Goal: Register for event/course

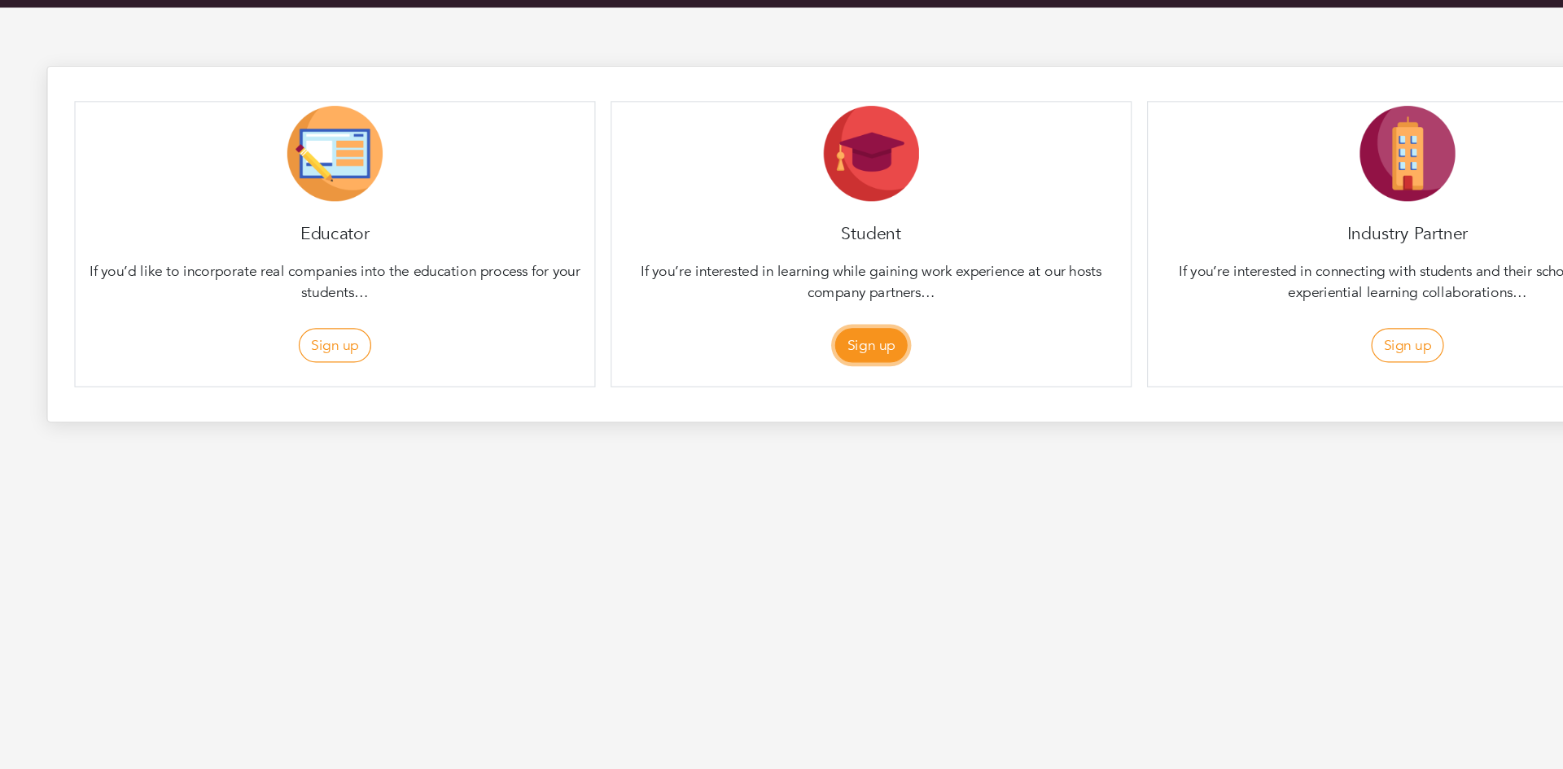
click at [805, 348] on button "Sign up" at bounding box center [782, 343] width 62 height 30
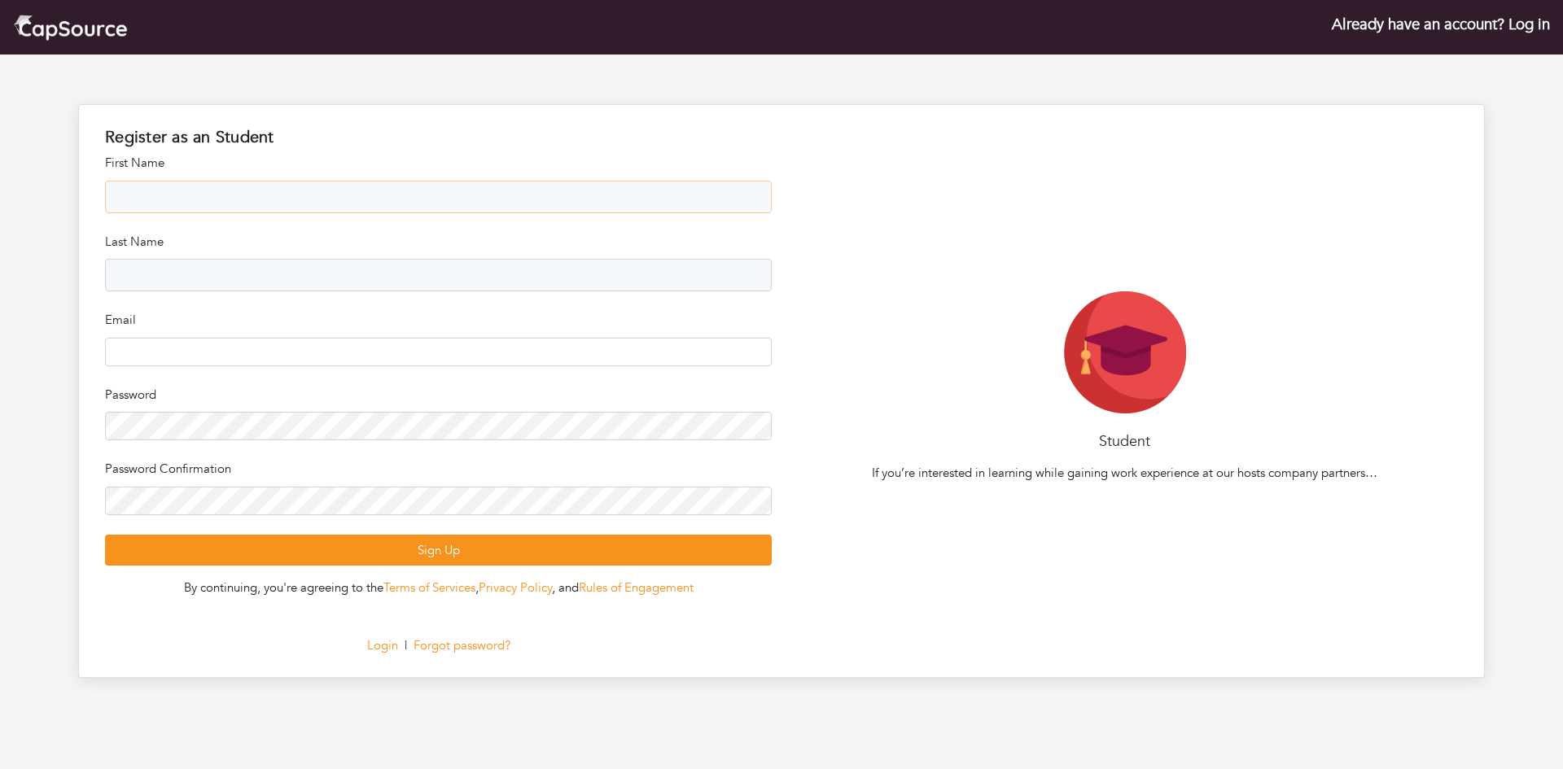
click at [563, 183] on input "text" at bounding box center [438, 197] width 667 height 33
type input "******"
click at [251, 283] on input "text" at bounding box center [438, 275] width 667 height 33
type input "******"
click at [235, 355] on input "email" at bounding box center [438, 352] width 667 height 28
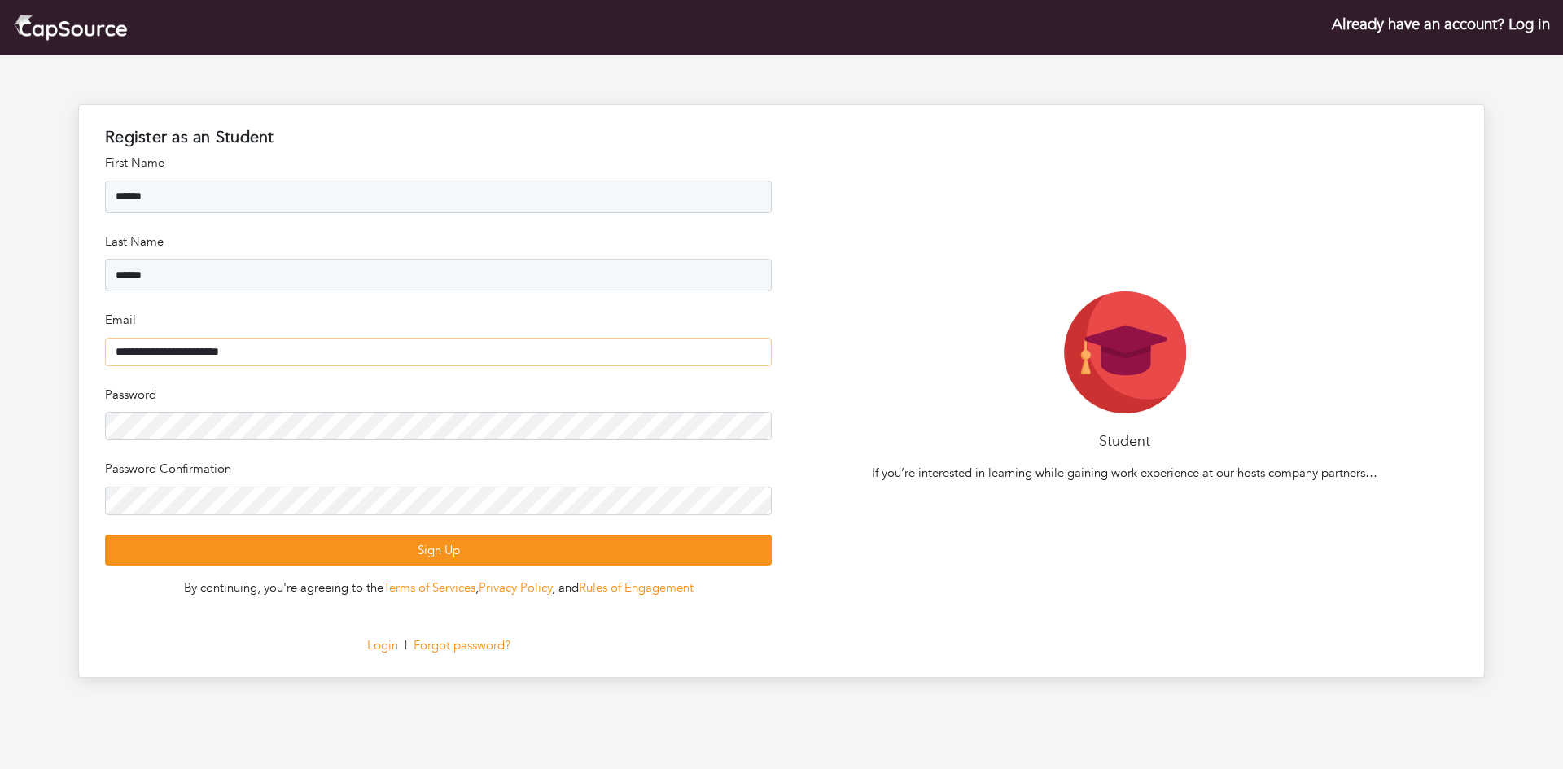
type input "**********"
click at [105, 535] on button "Sign Up" at bounding box center [438, 551] width 667 height 32
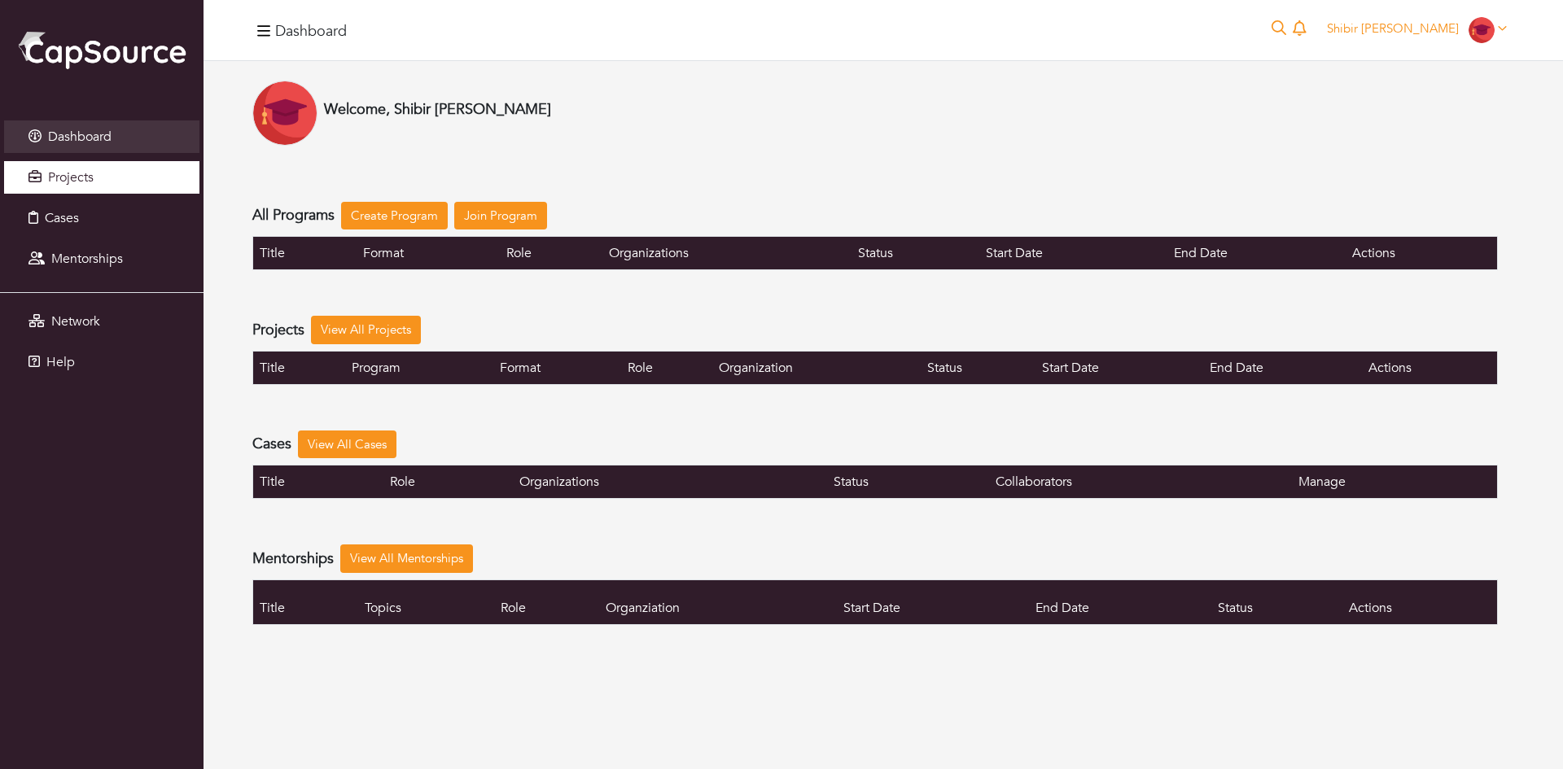
click at [94, 168] on link "Projects" at bounding box center [101, 177] width 195 height 33
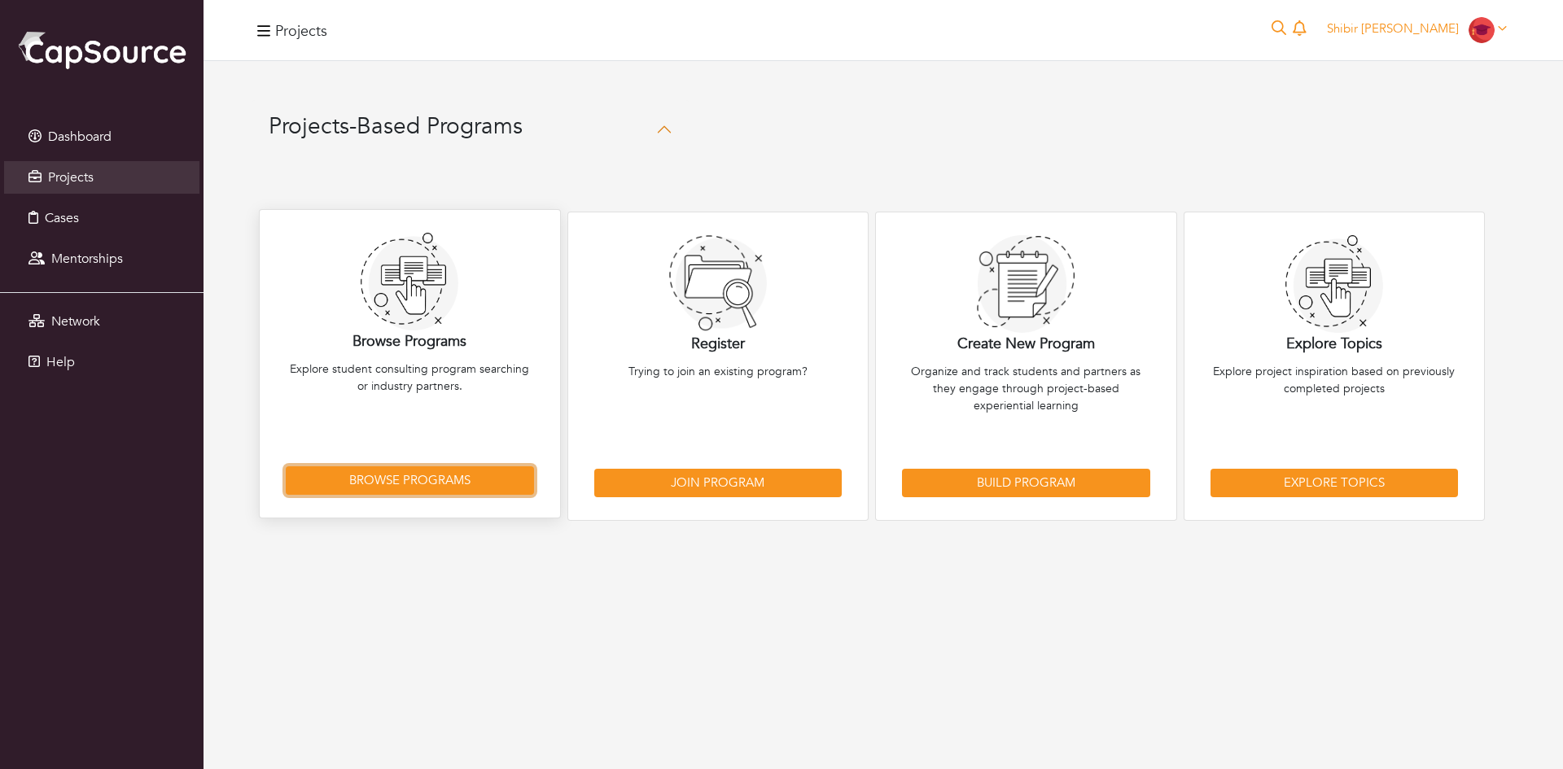
click at [454, 480] on link "Browse Programs" at bounding box center [410, 481] width 248 height 28
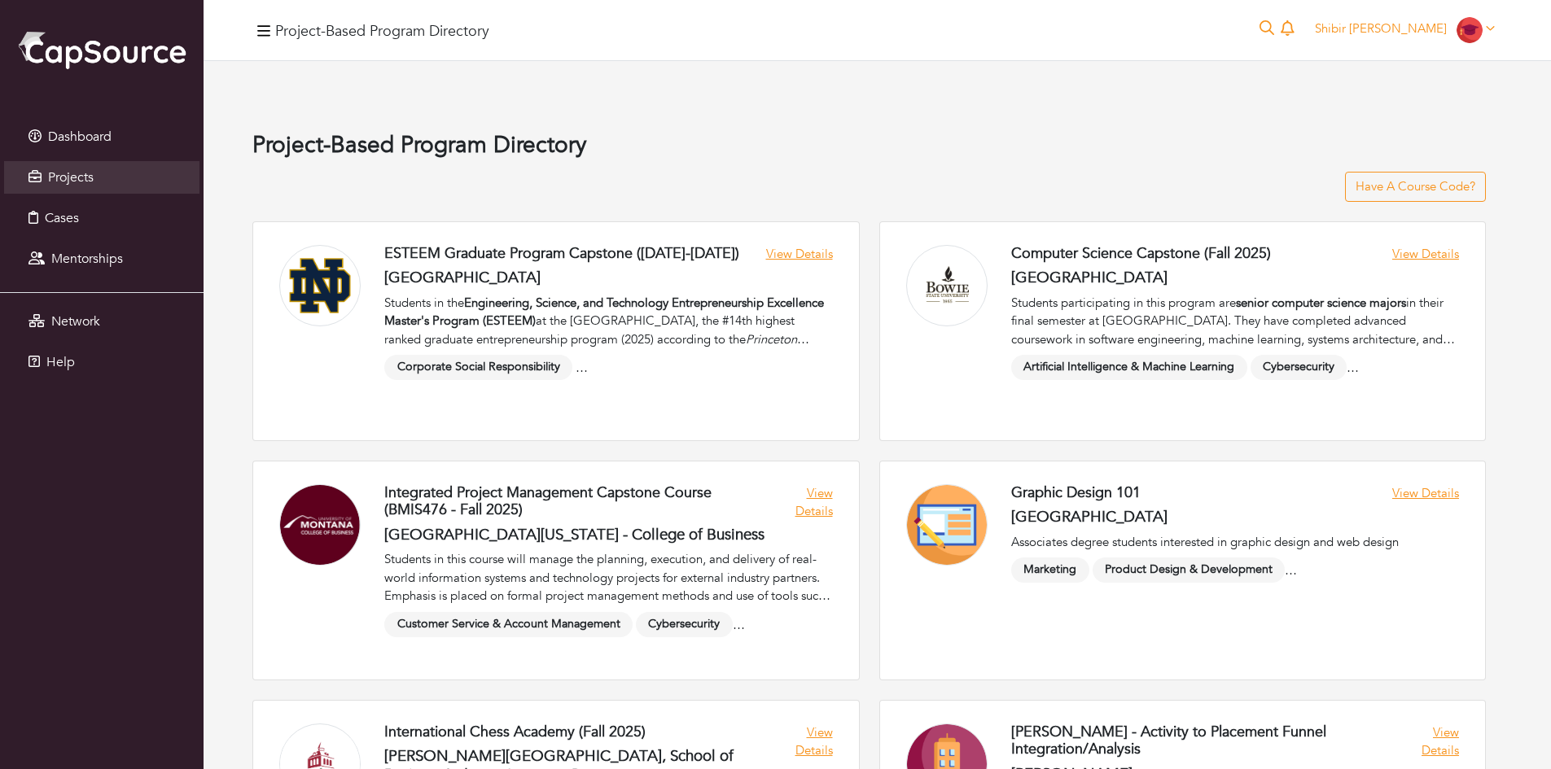
click at [674, 199] on div "Have A Course Code?" at bounding box center [869, 187] width 1234 height 30
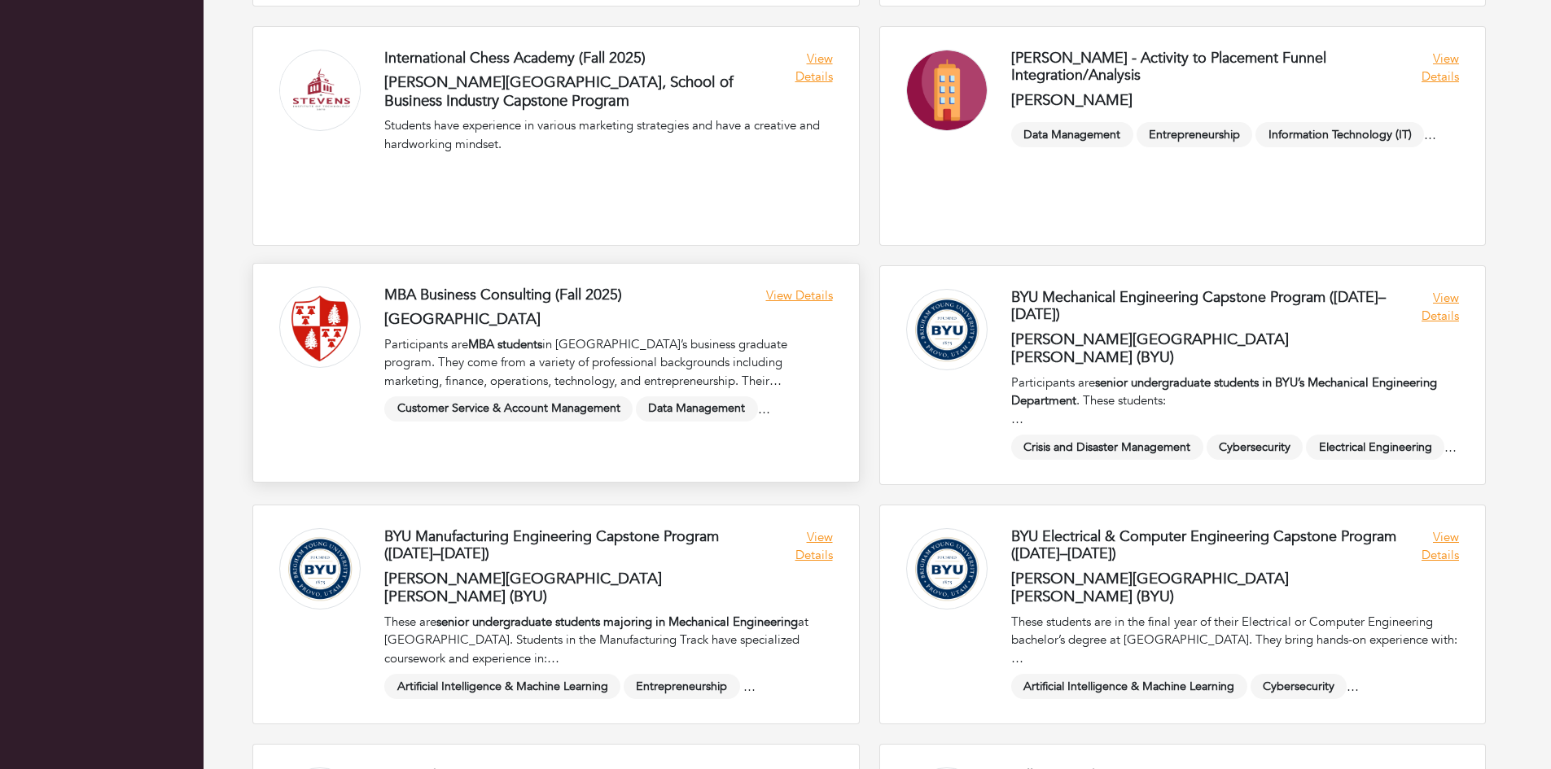
scroll to position [673, 0]
click at [776, 458] on link at bounding box center [556, 374] width 606 height 218
click at [491, 294] on link at bounding box center [556, 374] width 606 height 218
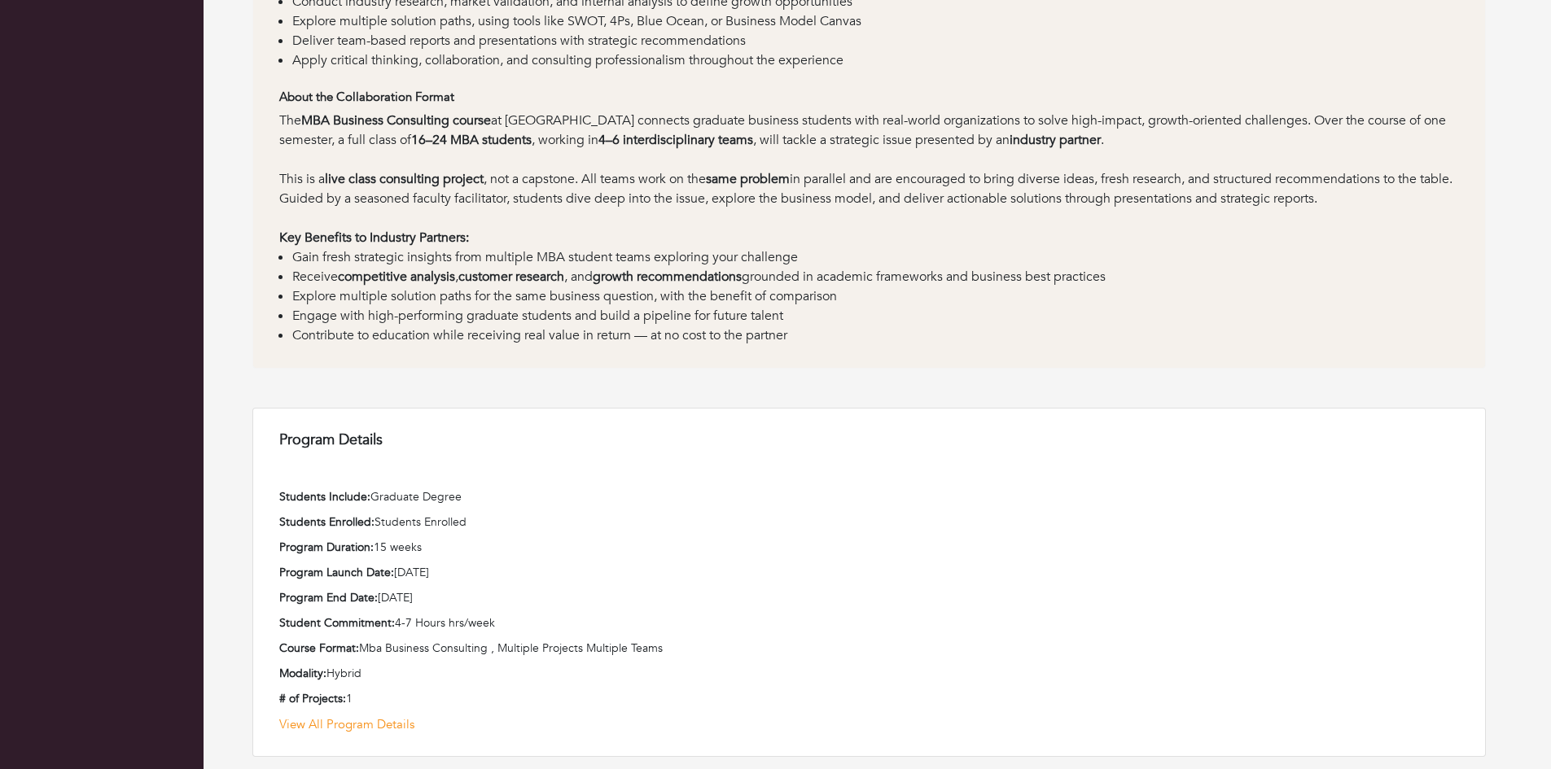
scroll to position [760, 0]
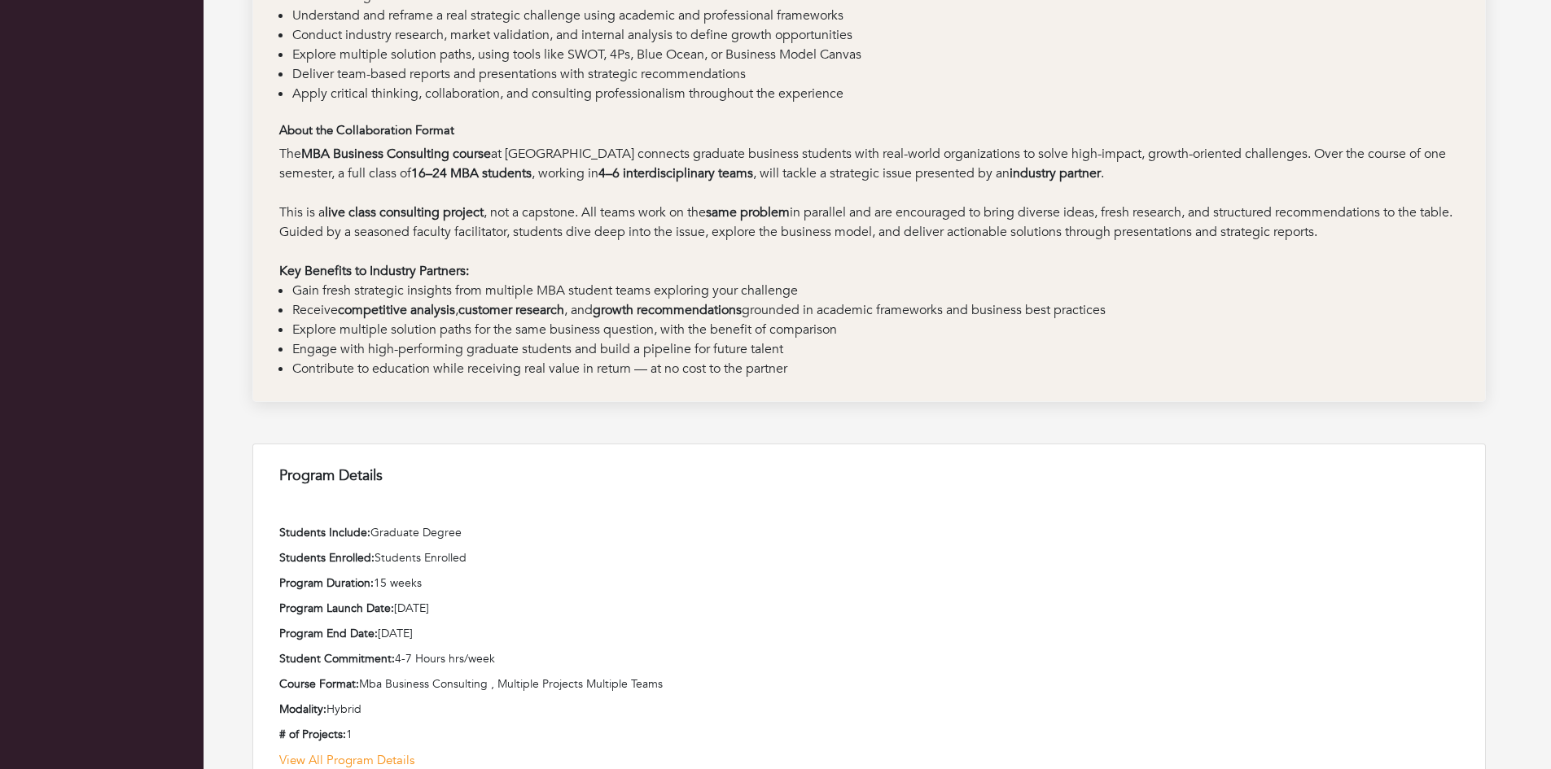
click at [390, 330] on li "Explore multiple solution paths for the same business question, with the benefi…" at bounding box center [875, 330] width 1167 height 20
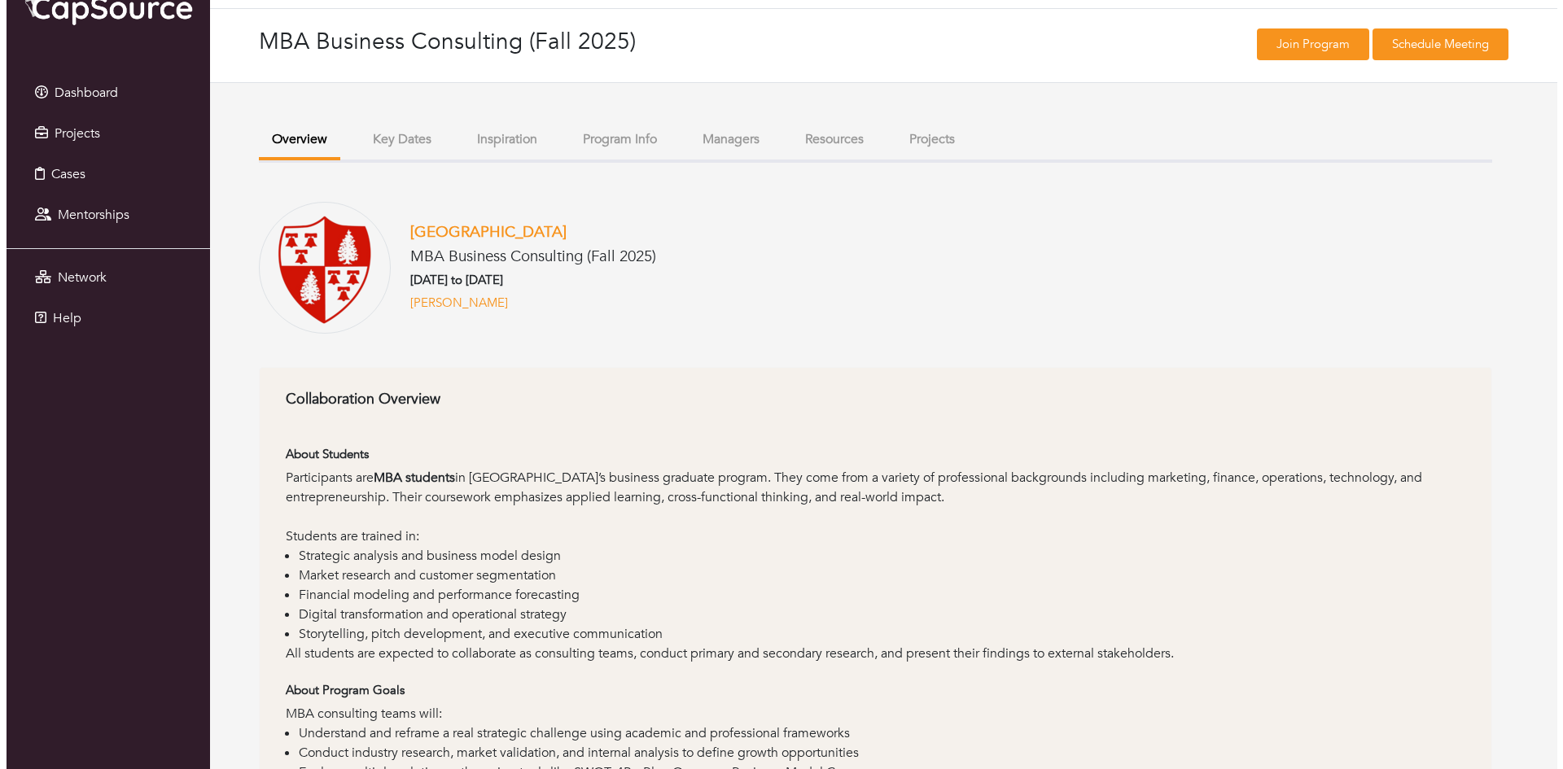
scroll to position [0, 0]
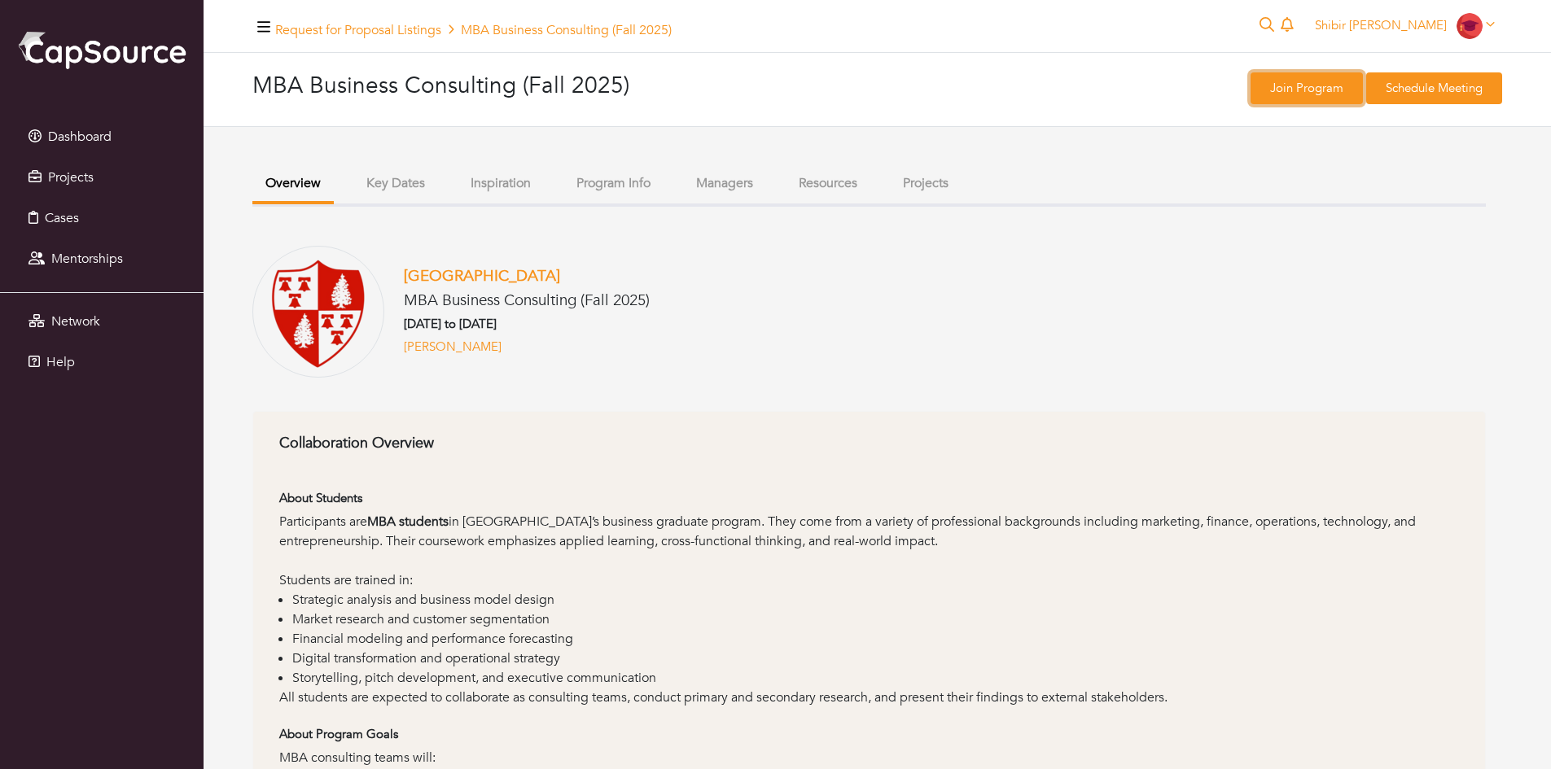
click at [1291, 79] on link "Join Program" at bounding box center [1307, 88] width 112 height 32
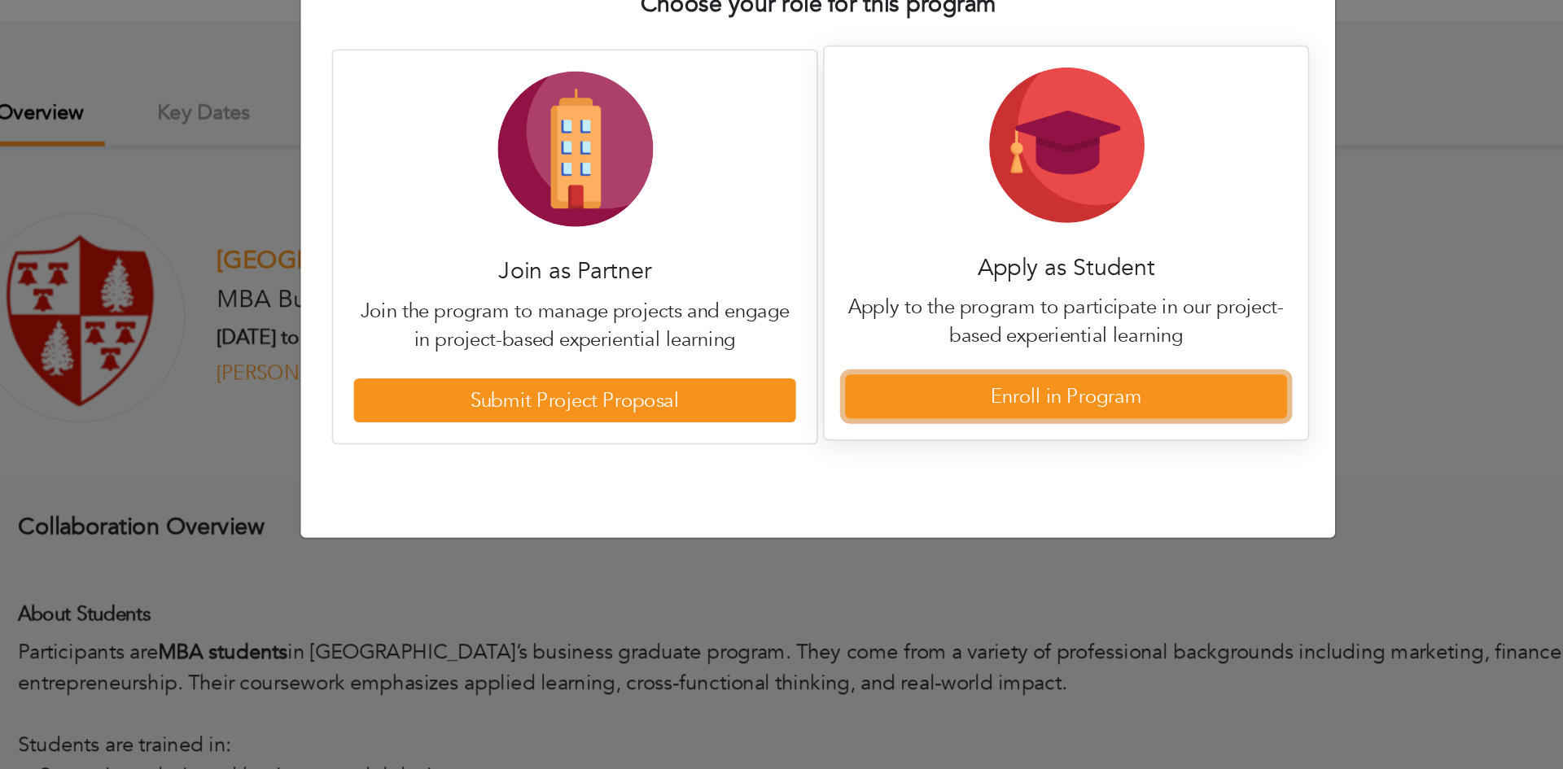
click at [853, 358] on link "Enroll in Program" at bounding box center [938, 362] width 278 height 28
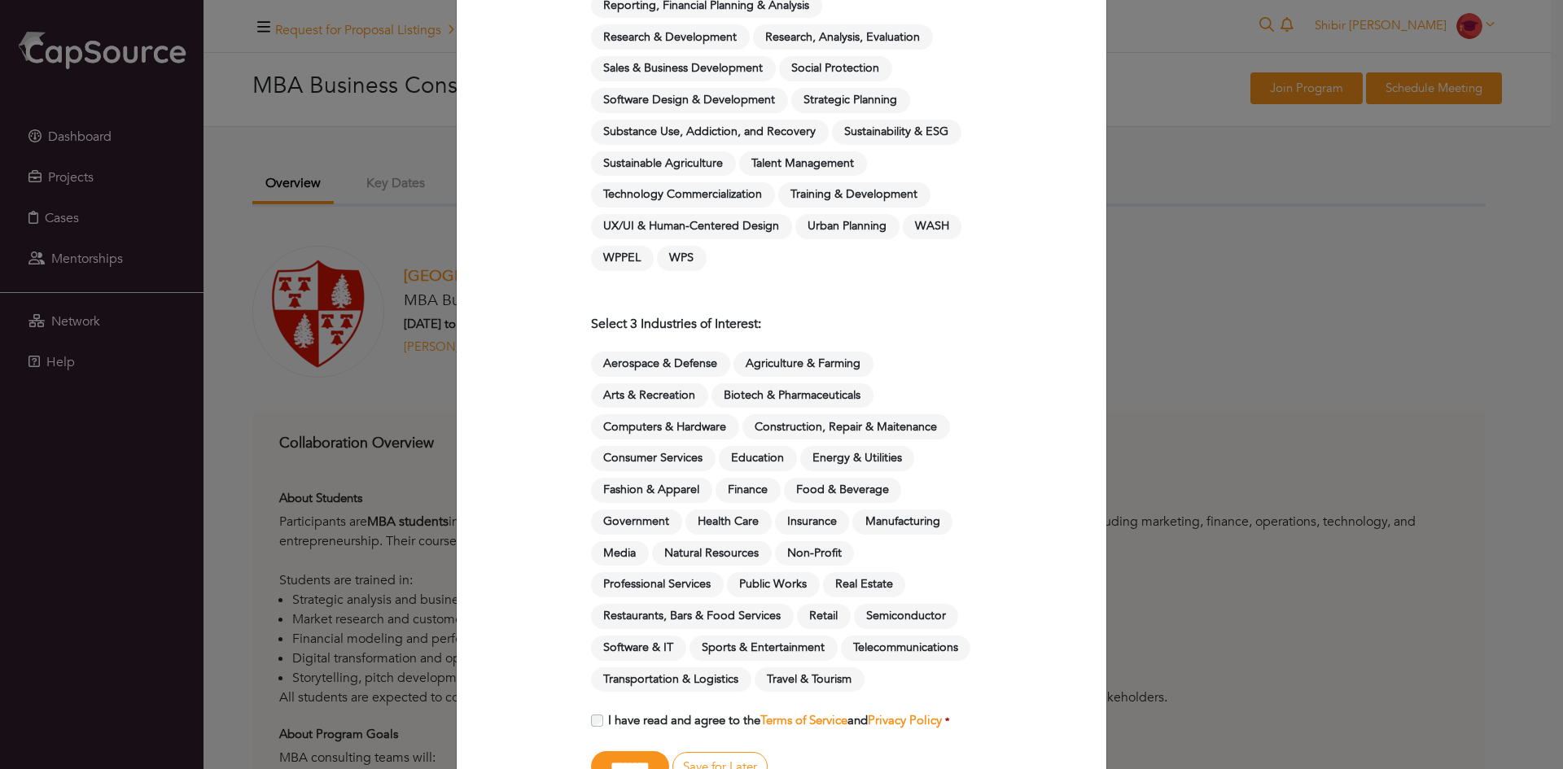
scroll to position [1661, 0]
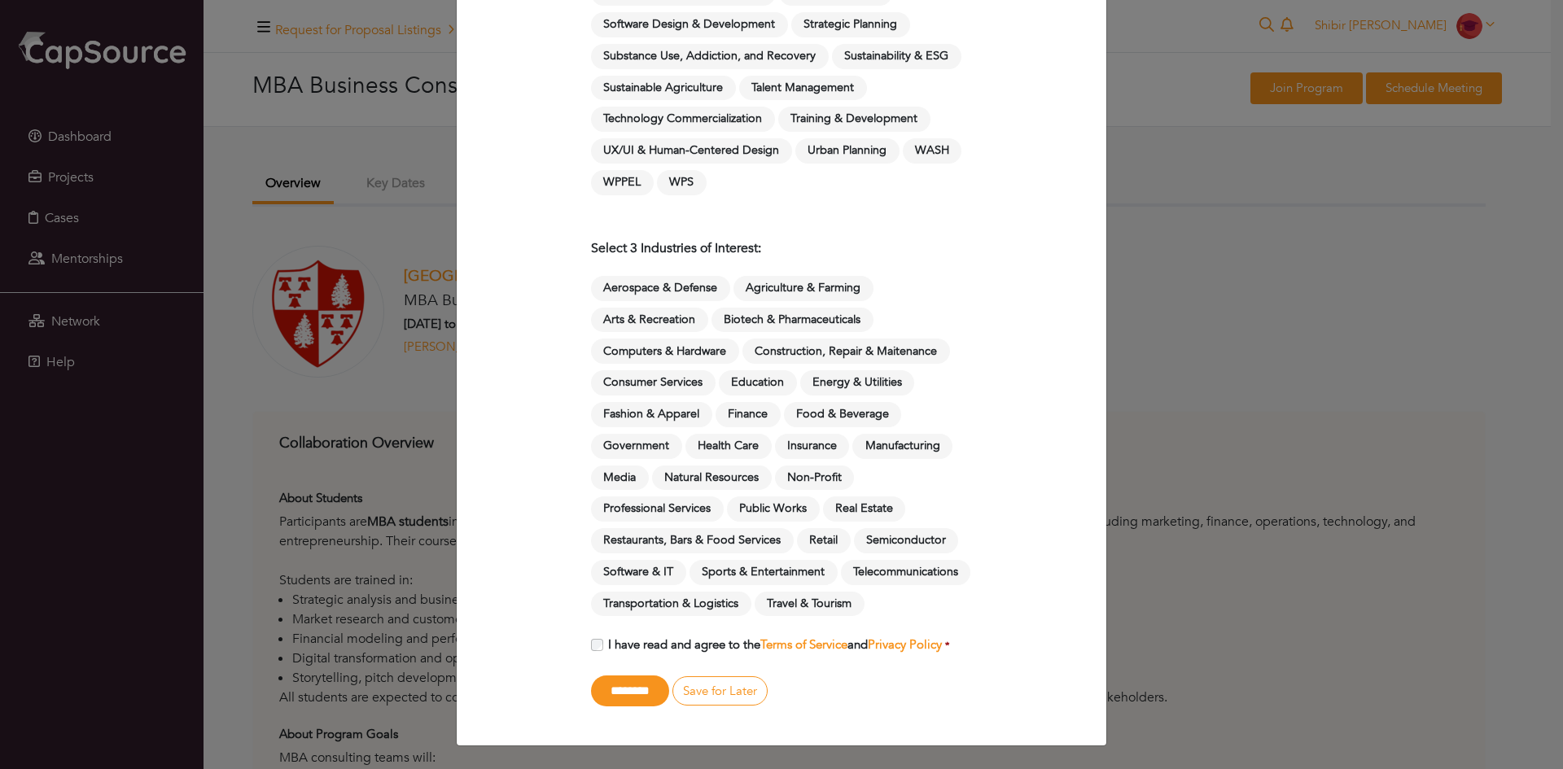
click at [703, 339] on span "Computers & Hardware" at bounding box center [665, 351] width 148 height 25
click at [677, 370] on span "Consumer Services" at bounding box center [653, 382] width 125 height 25
click at [752, 602] on span "Transportation & Logistics" at bounding box center [671, 604] width 160 height 25
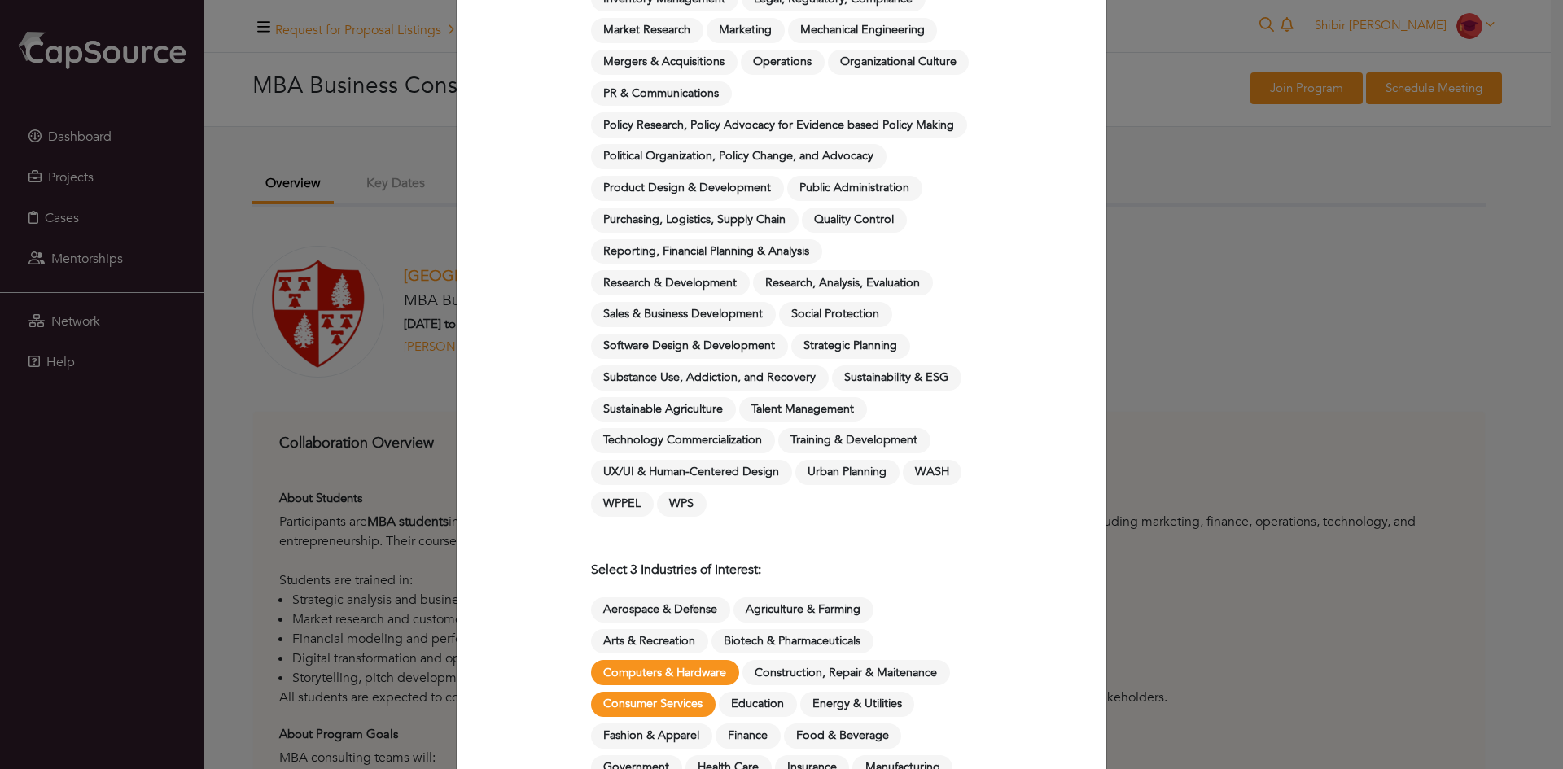
scroll to position [1307, 0]
drag, startPoint x: 746, startPoint y: 313, endPoint x: 730, endPoint y: 299, distance: 21.9
click at [730, 299] on div "Artificial Intelligence & Machine Learning Case Management Child Online Safety …" at bounding box center [781, 3] width 381 height 1042
click at [718, 289] on span "Research & Development" at bounding box center [670, 283] width 159 height 25
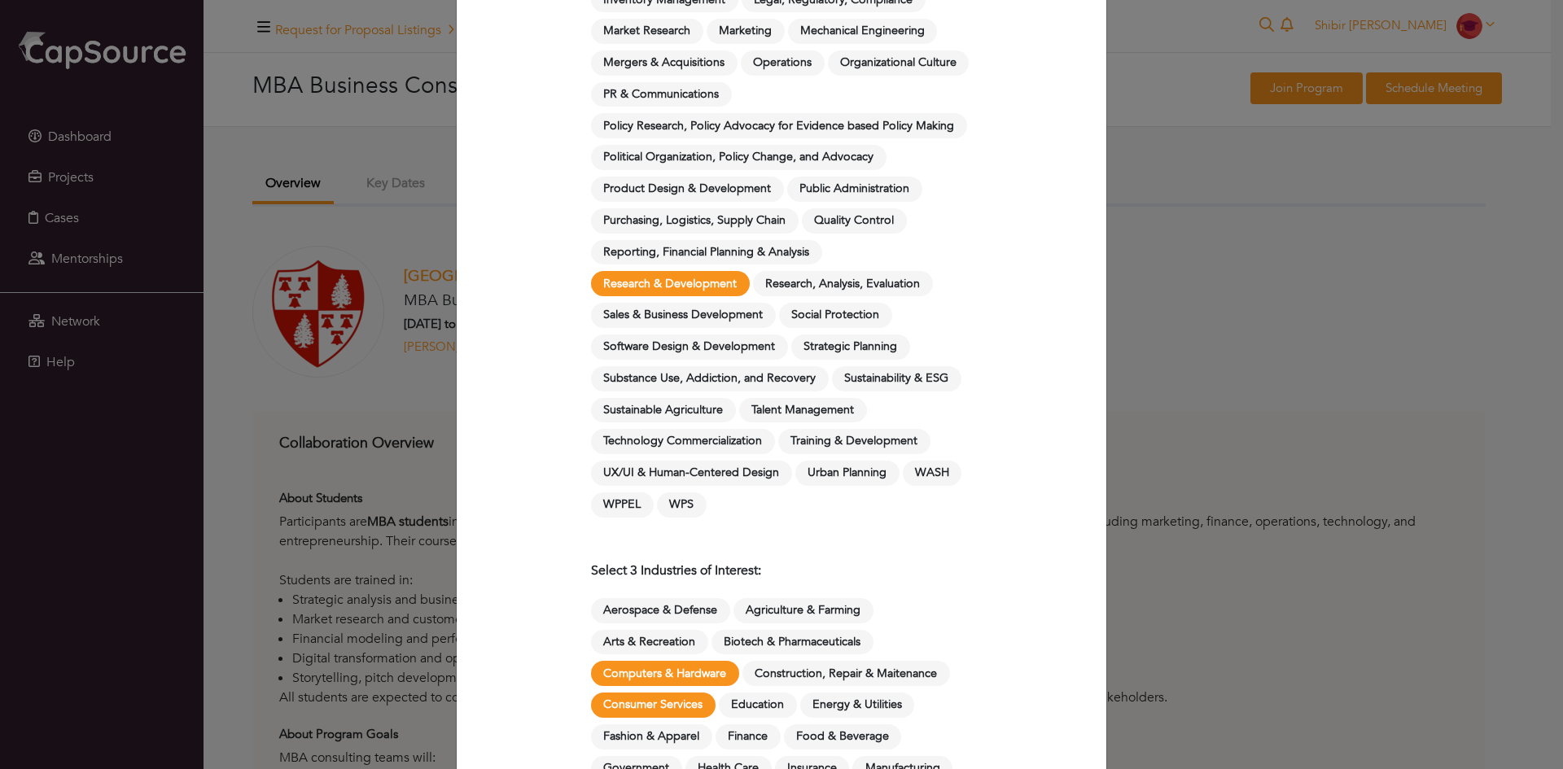
click at [775, 288] on span "Research, Analysis, Evaluation" at bounding box center [843, 283] width 180 height 25
click at [745, 306] on span "Sales & Business Development" at bounding box center [683, 315] width 185 height 25
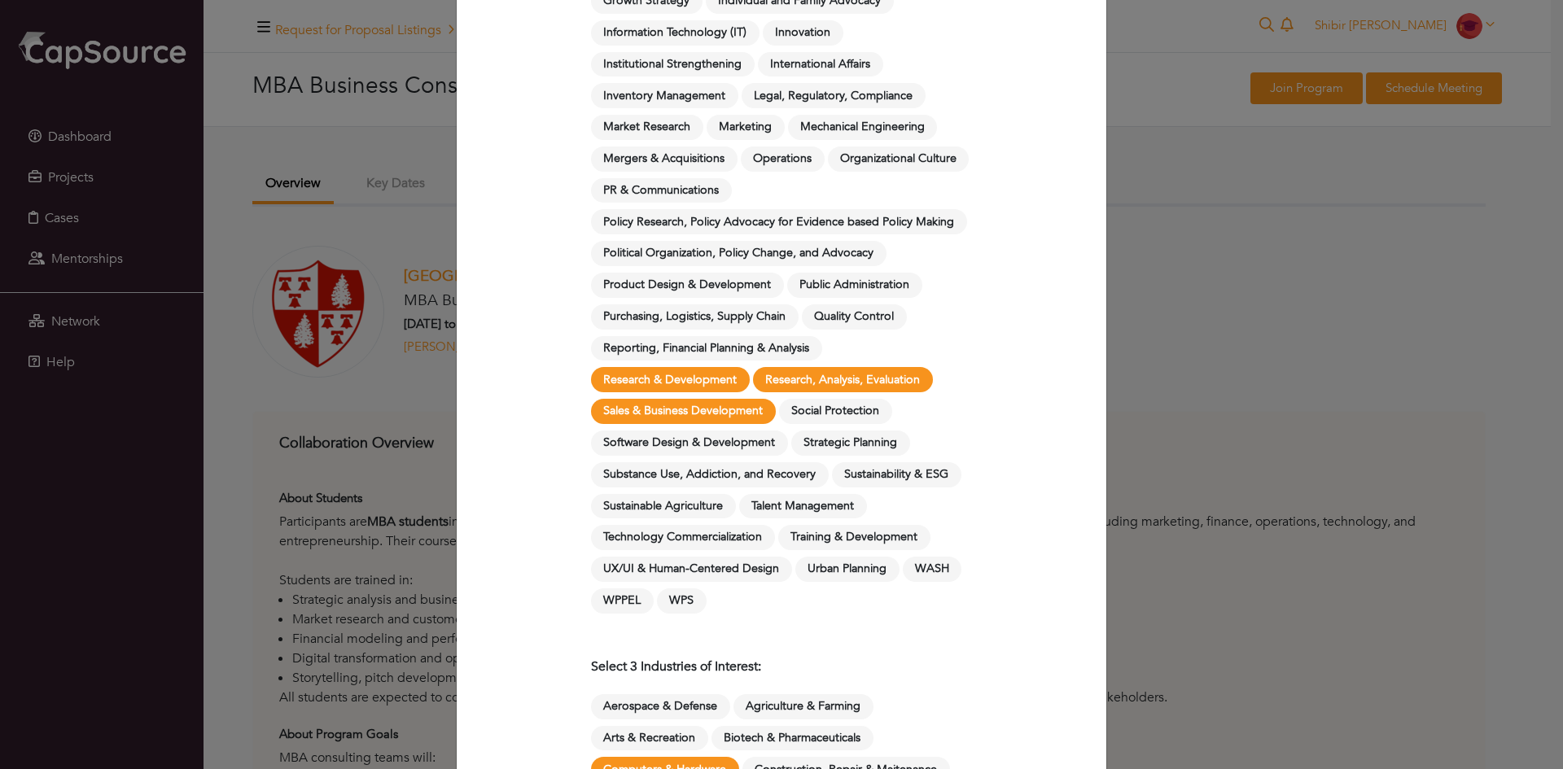
scroll to position [1201, 0]
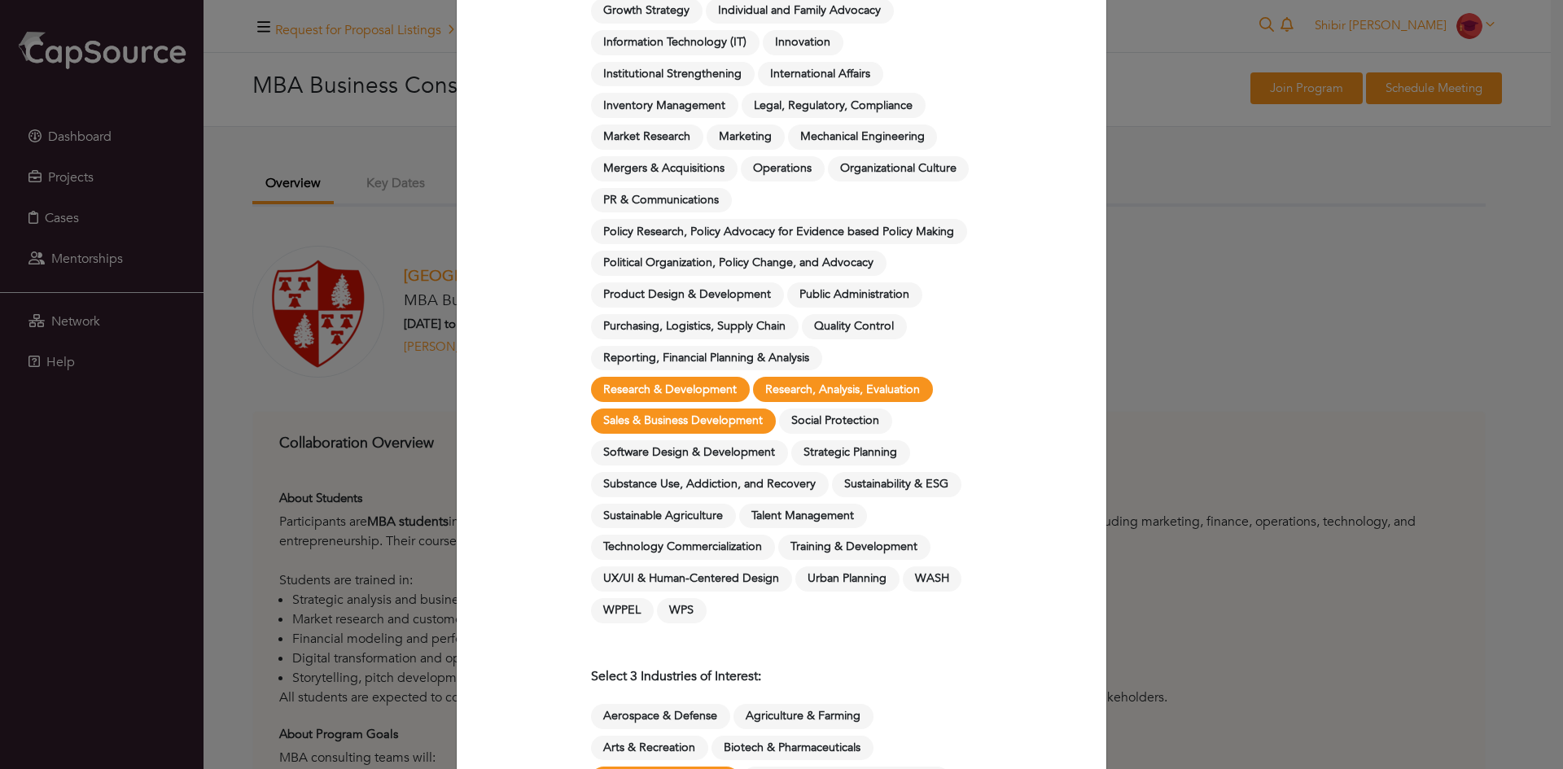
click at [724, 360] on span "Reporting, Financial Planning & Analysis" at bounding box center [706, 358] width 231 height 25
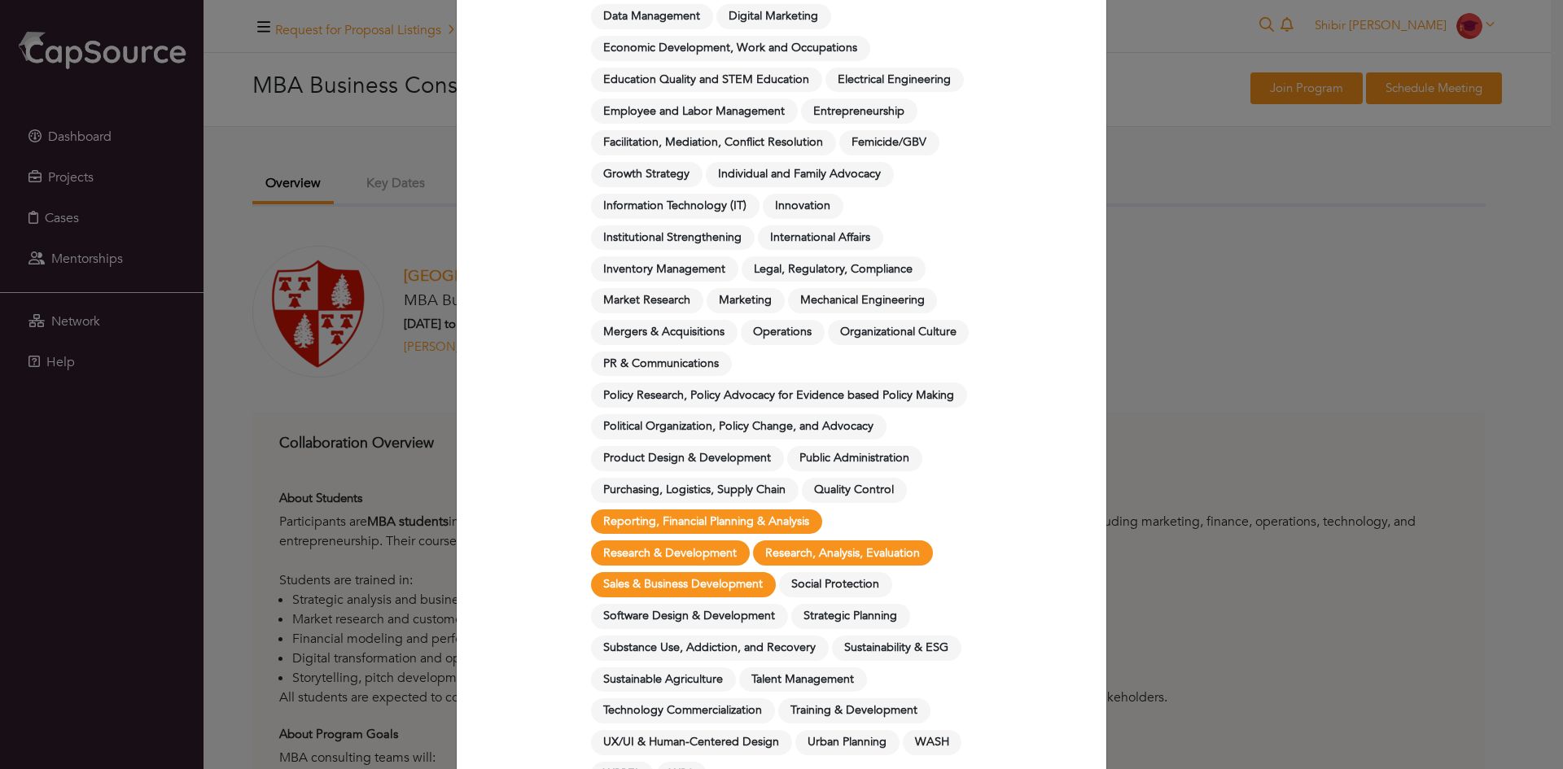
scroll to position [1036, 0]
click at [713, 270] on span "Inventory Management" at bounding box center [664, 270] width 147 height 25
click at [778, 280] on span "Legal, Regulatory, Compliance" at bounding box center [834, 270] width 184 height 25
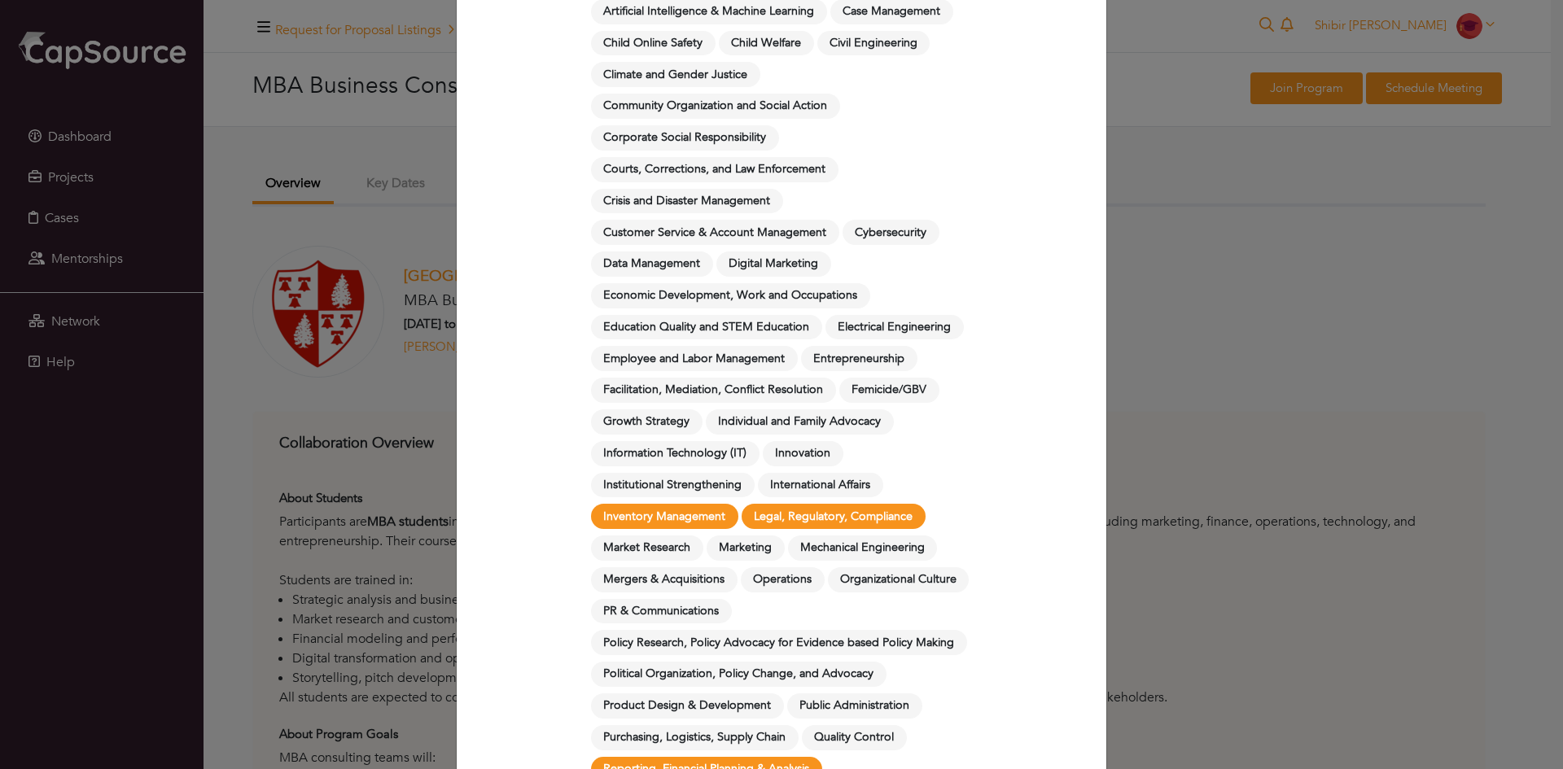
scroll to position [788, 0]
click at [746, 149] on span "Corporate Social Responsibility" at bounding box center [685, 139] width 188 height 25
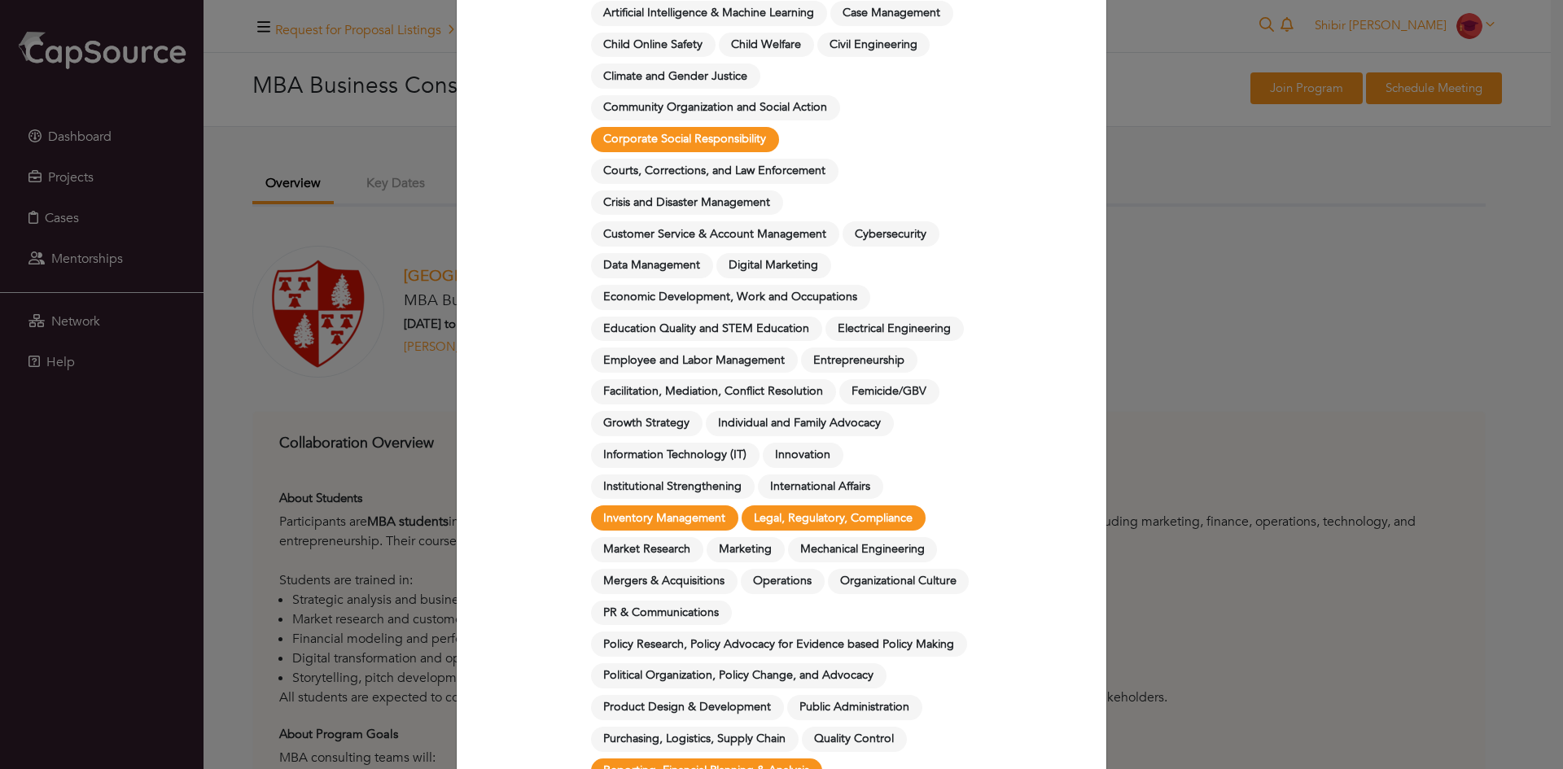
click at [721, 233] on span "Customer Service & Account Management" at bounding box center [715, 233] width 248 height 25
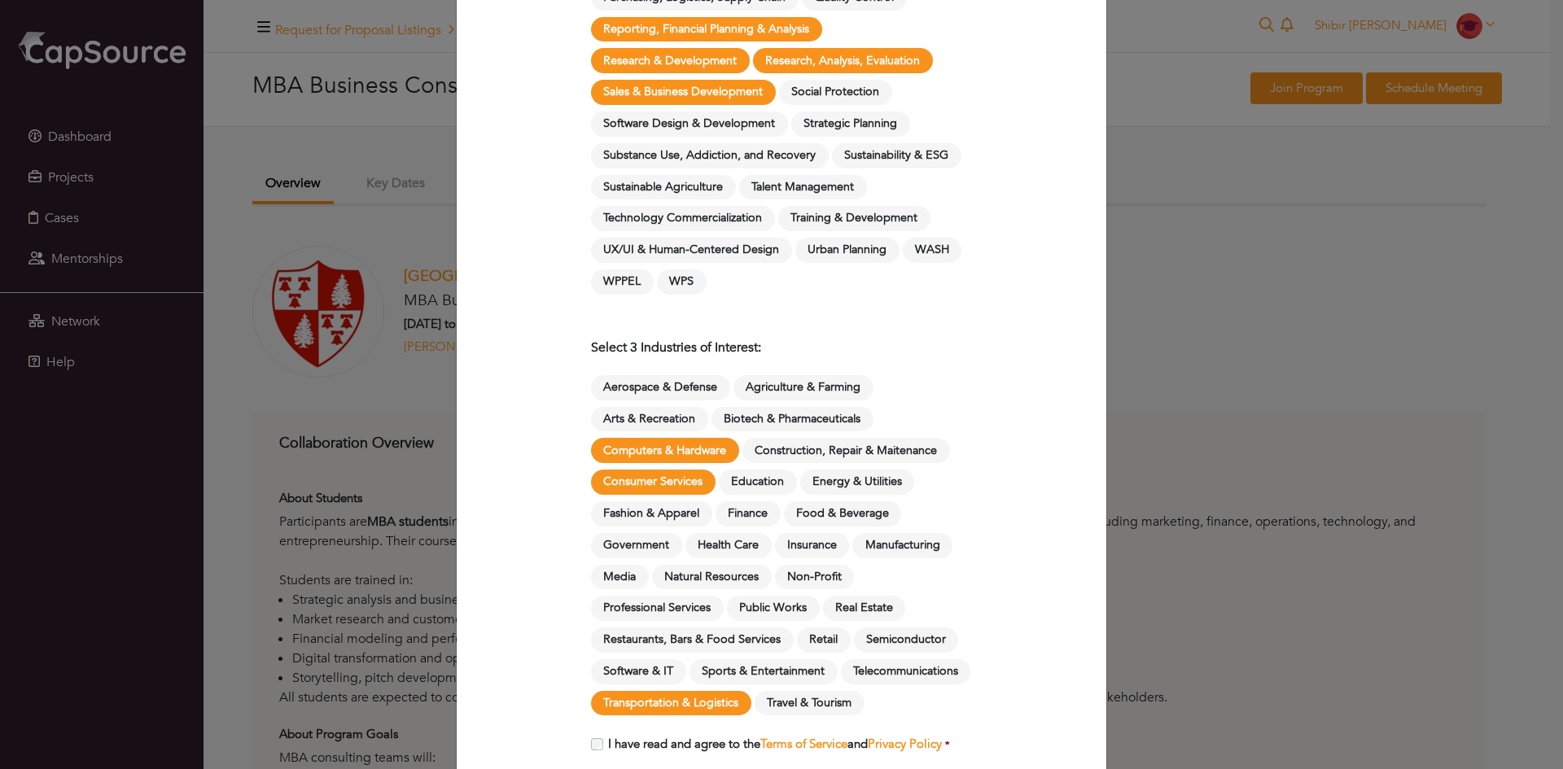
scroll to position [1529, 0]
click at [681, 192] on span "Sustainable Agriculture" at bounding box center [663, 188] width 145 height 25
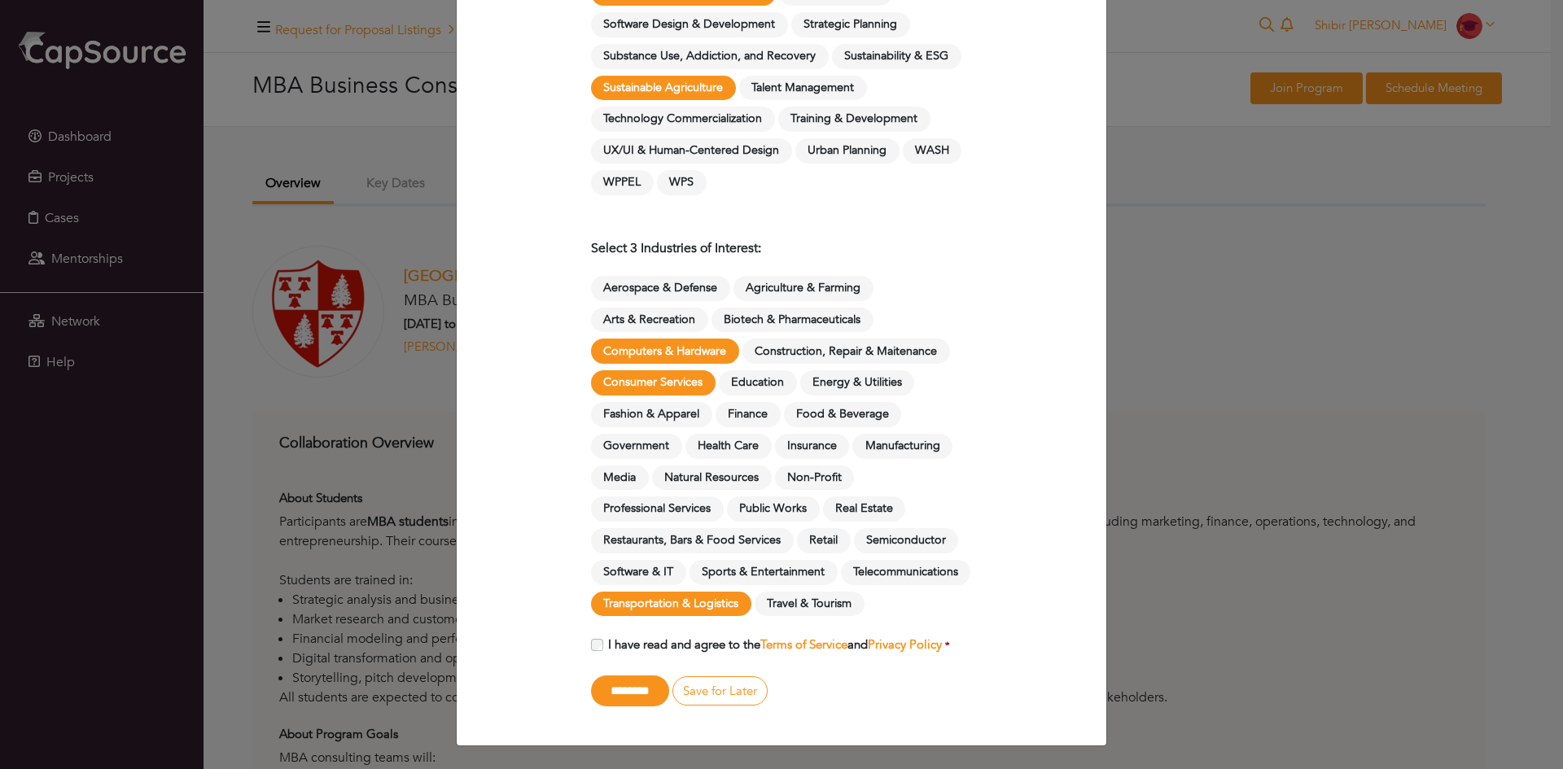
click at [619, 650] on label "I have read and agree to the Terms of Service and Privacy Policy *" at bounding box center [776, 645] width 346 height 19
click at [638, 695] on input "********" at bounding box center [630, 692] width 78 height 32
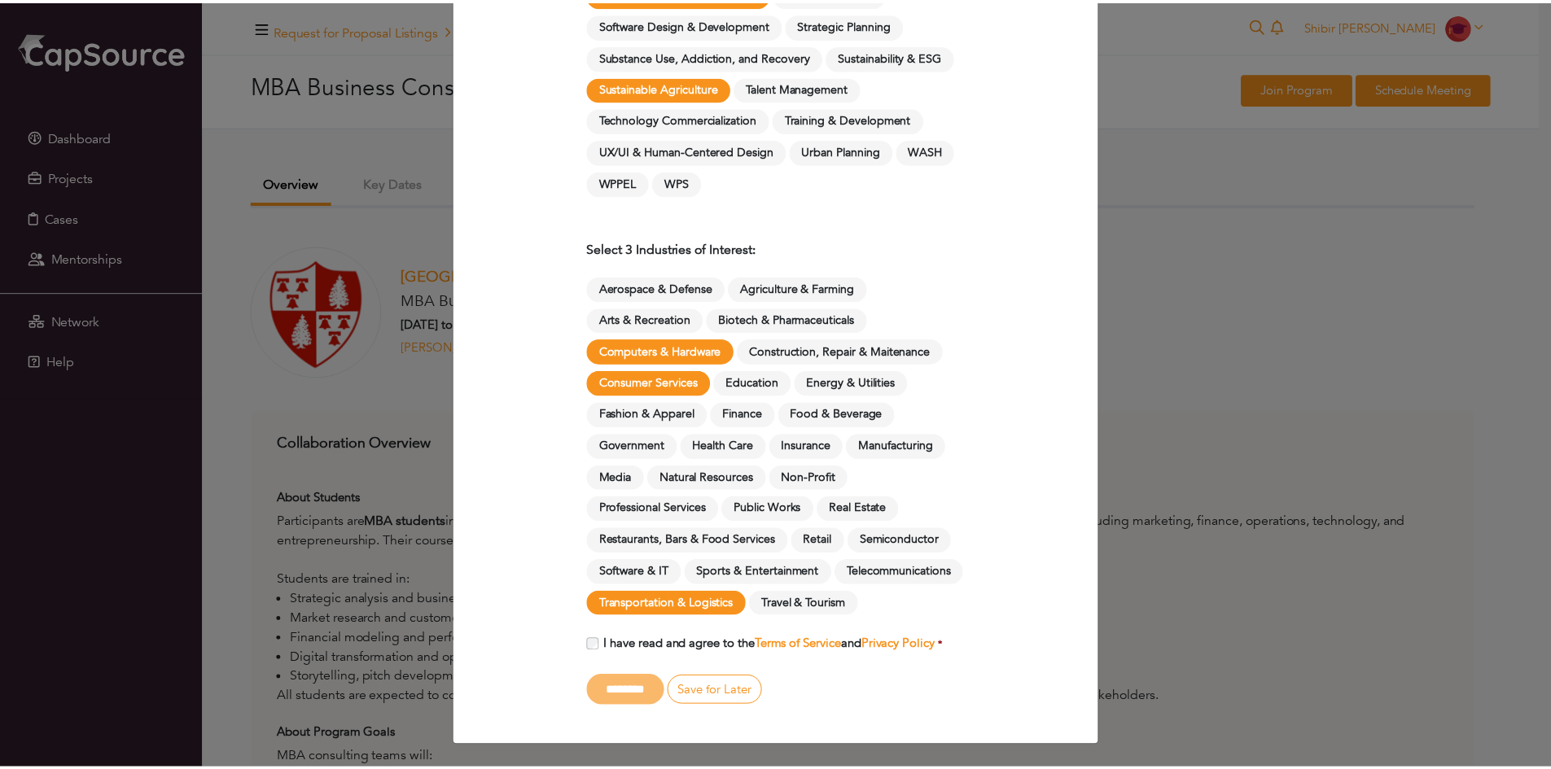
scroll to position [0, 0]
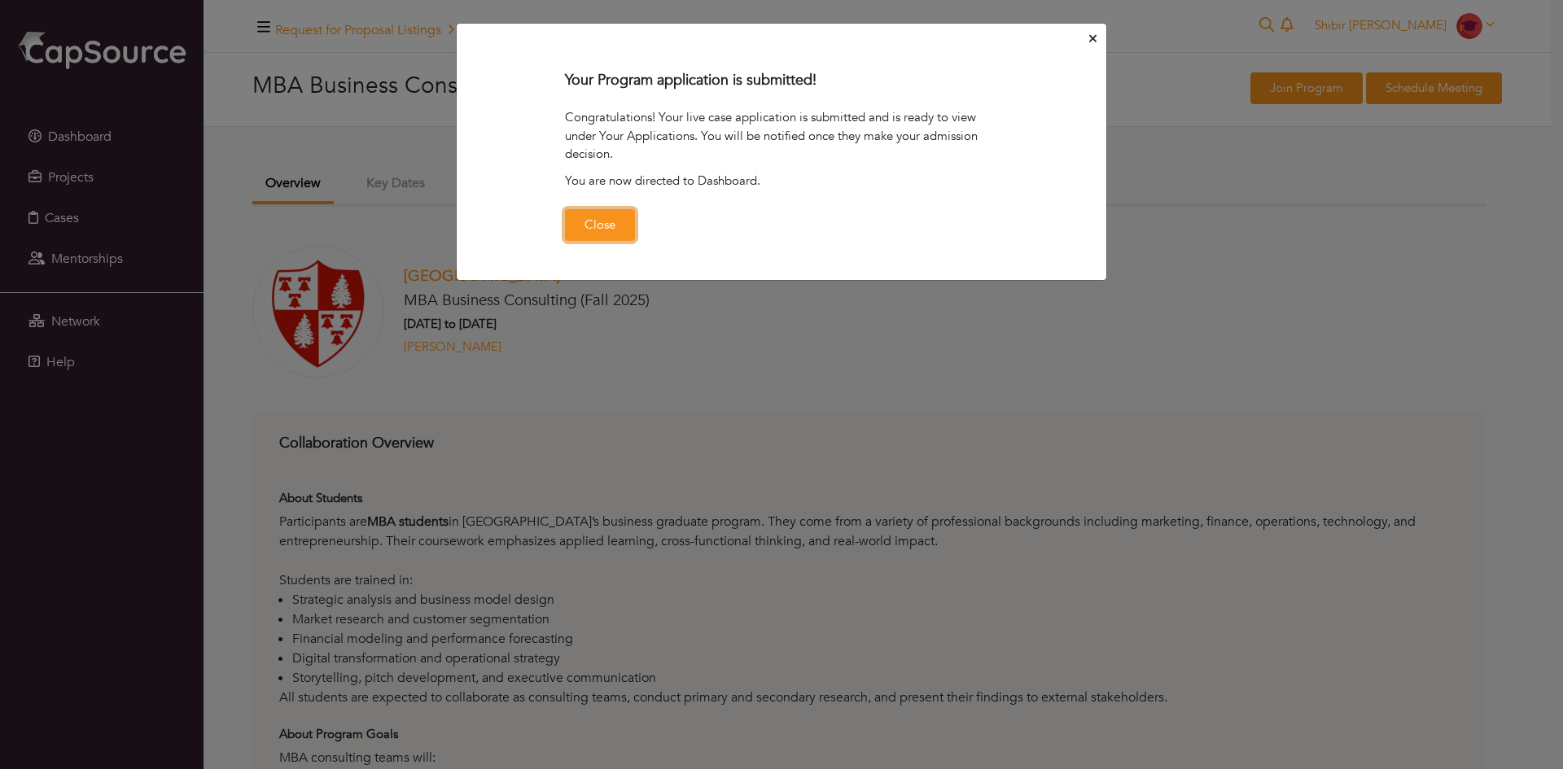
click at [607, 236] on button "Close" at bounding box center [600, 225] width 70 height 32
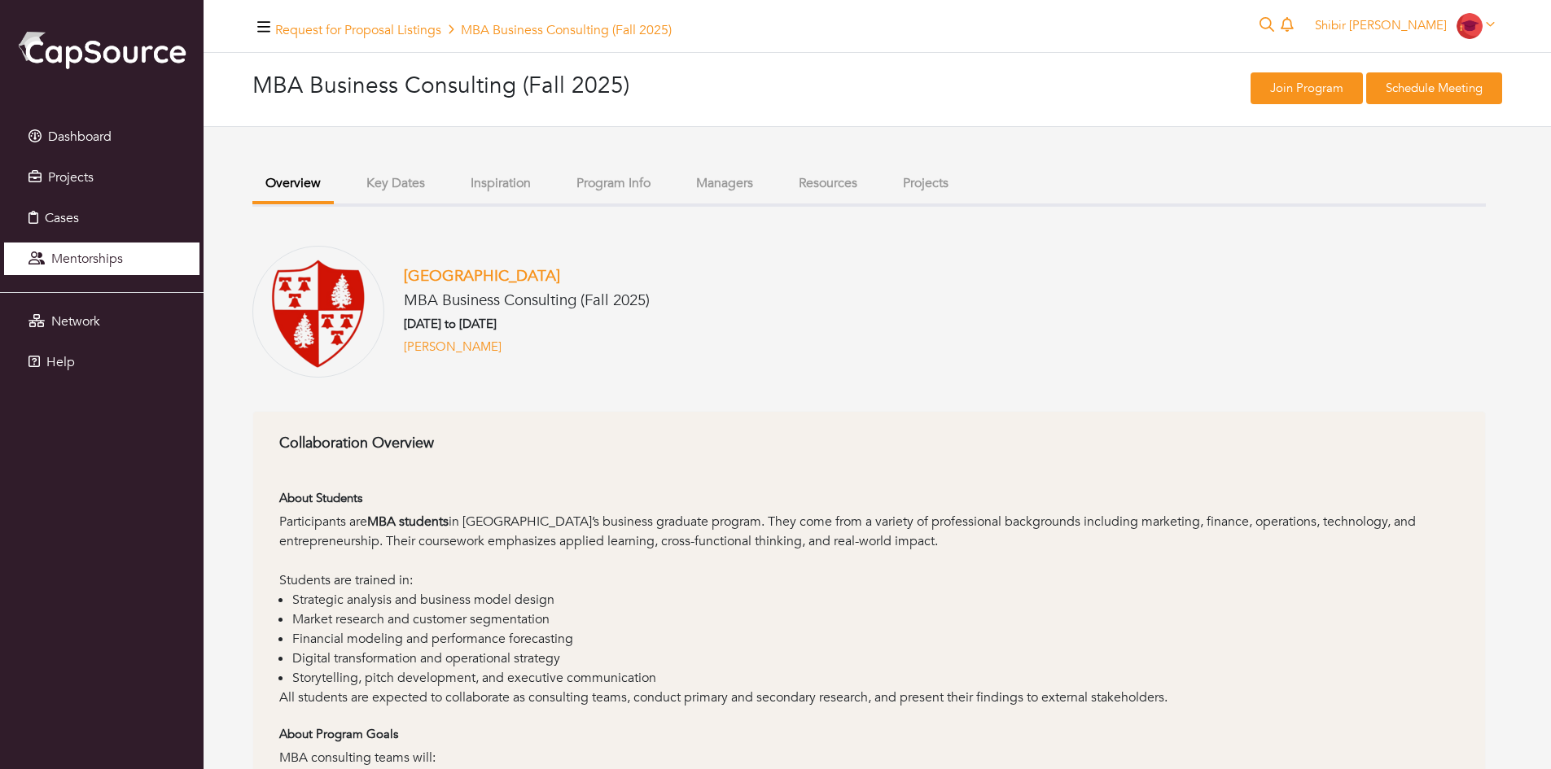
click at [138, 247] on link "Mentorships" at bounding box center [101, 259] width 195 height 33
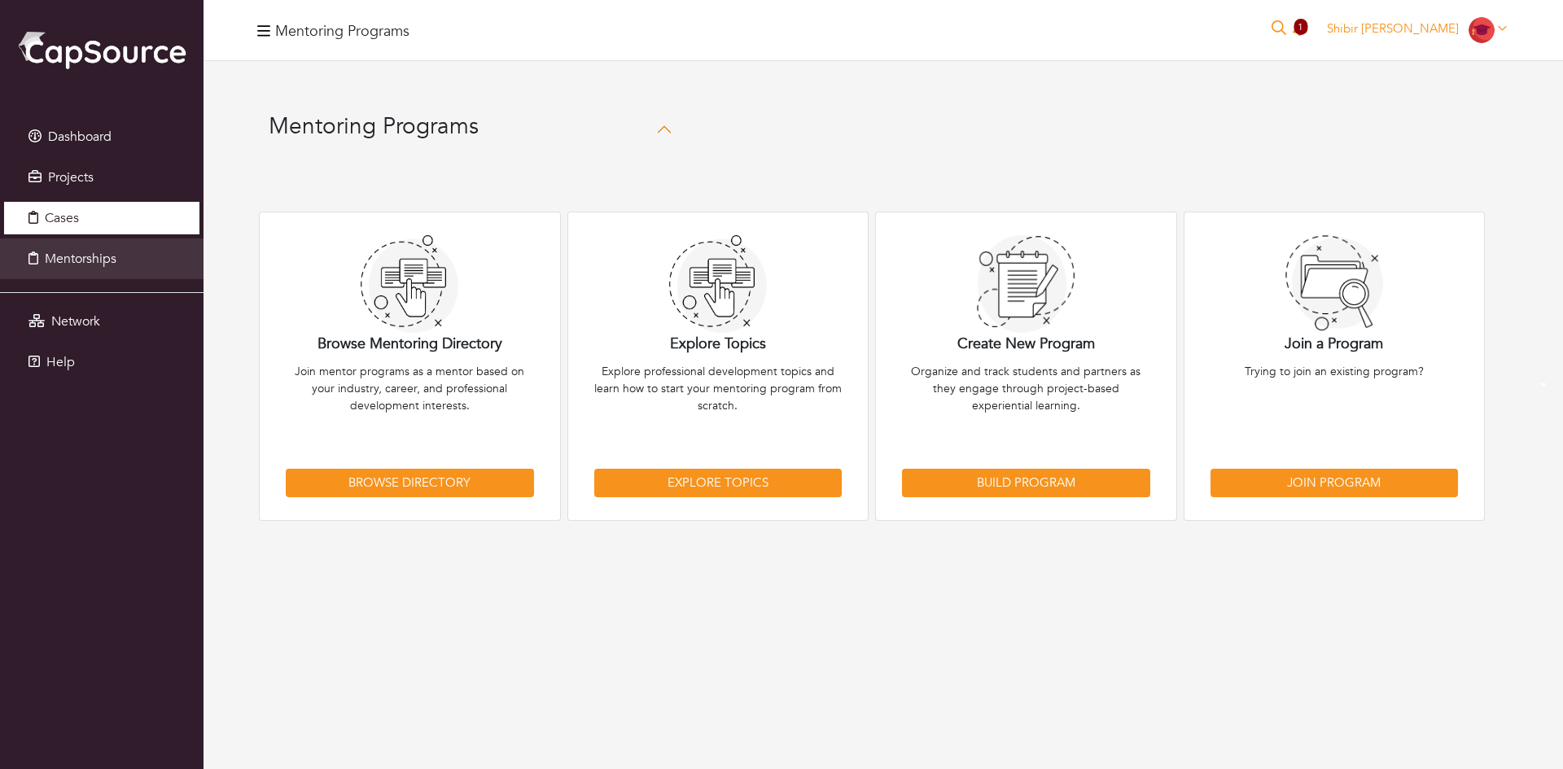
click at [135, 230] on link "Cases" at bounding box center [101, 218] width 195 height 33
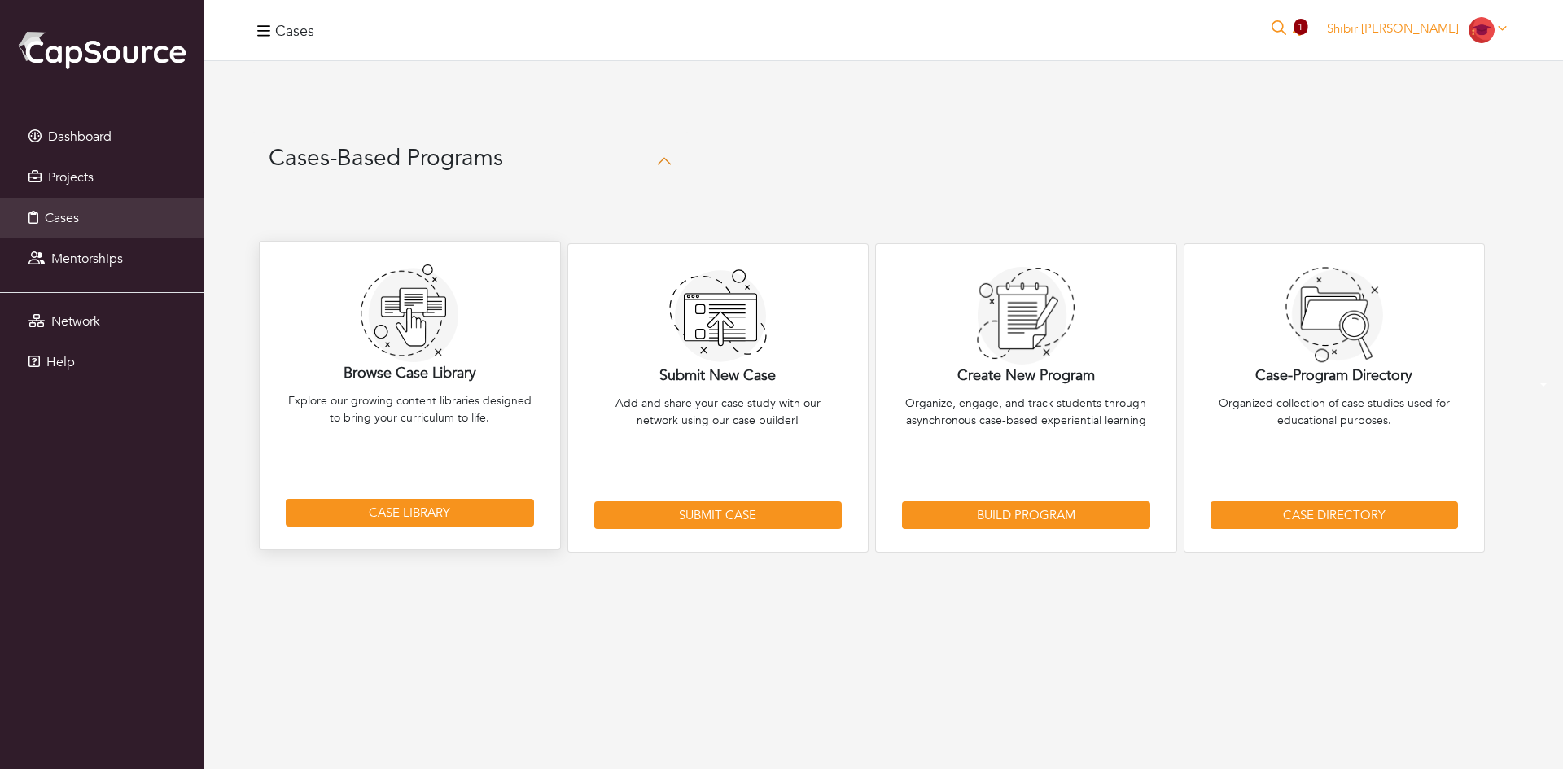
click at [333, 411] on p "Explore our growing content libraries designed to bring your curriculum to life." at bounding box center [410, 441] width 248 height 99
click at [434, 501] on link "Case Library" at bounding box center [410, 513] width 248 height 28
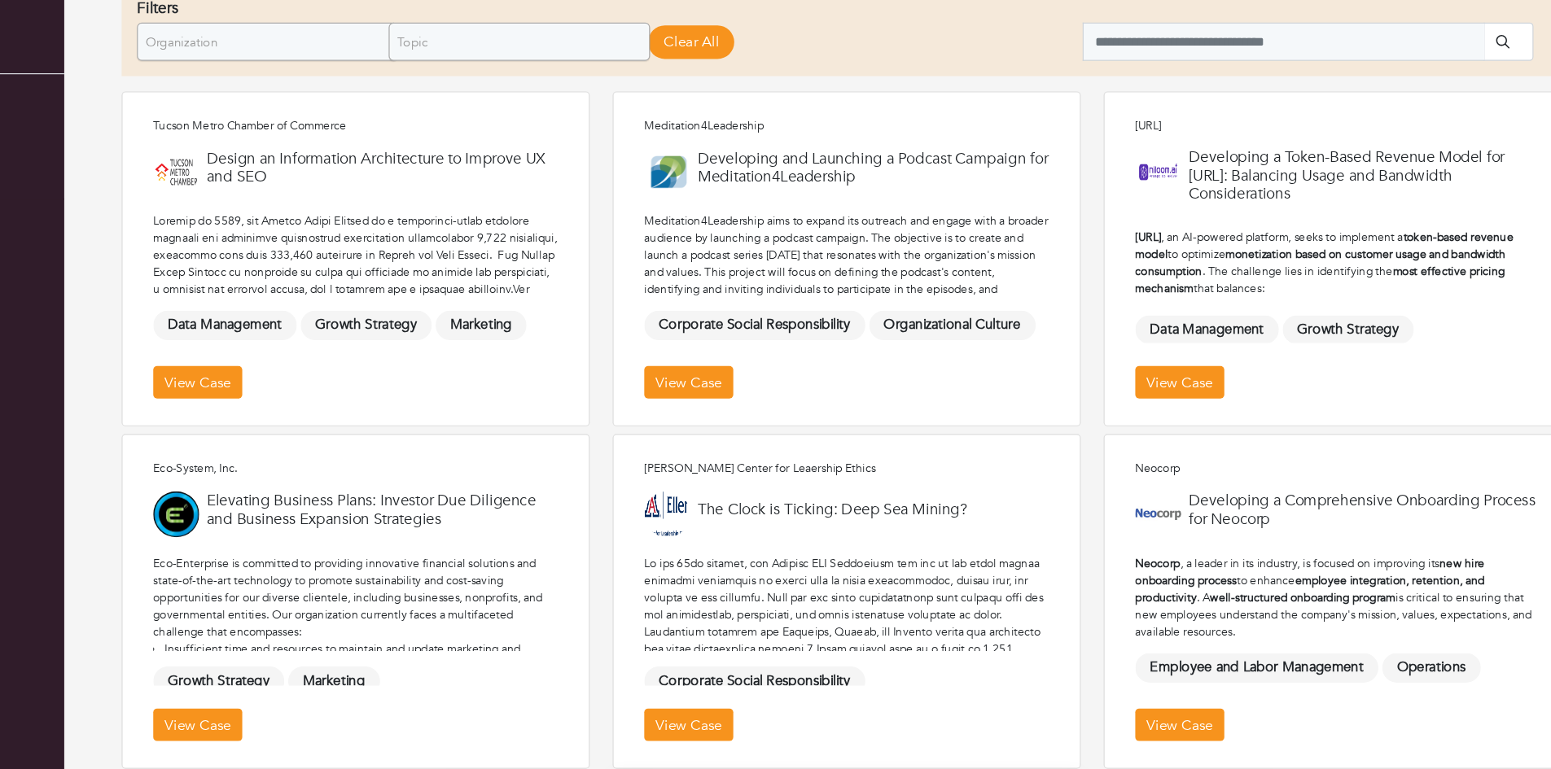
scroll to position [226, 0]
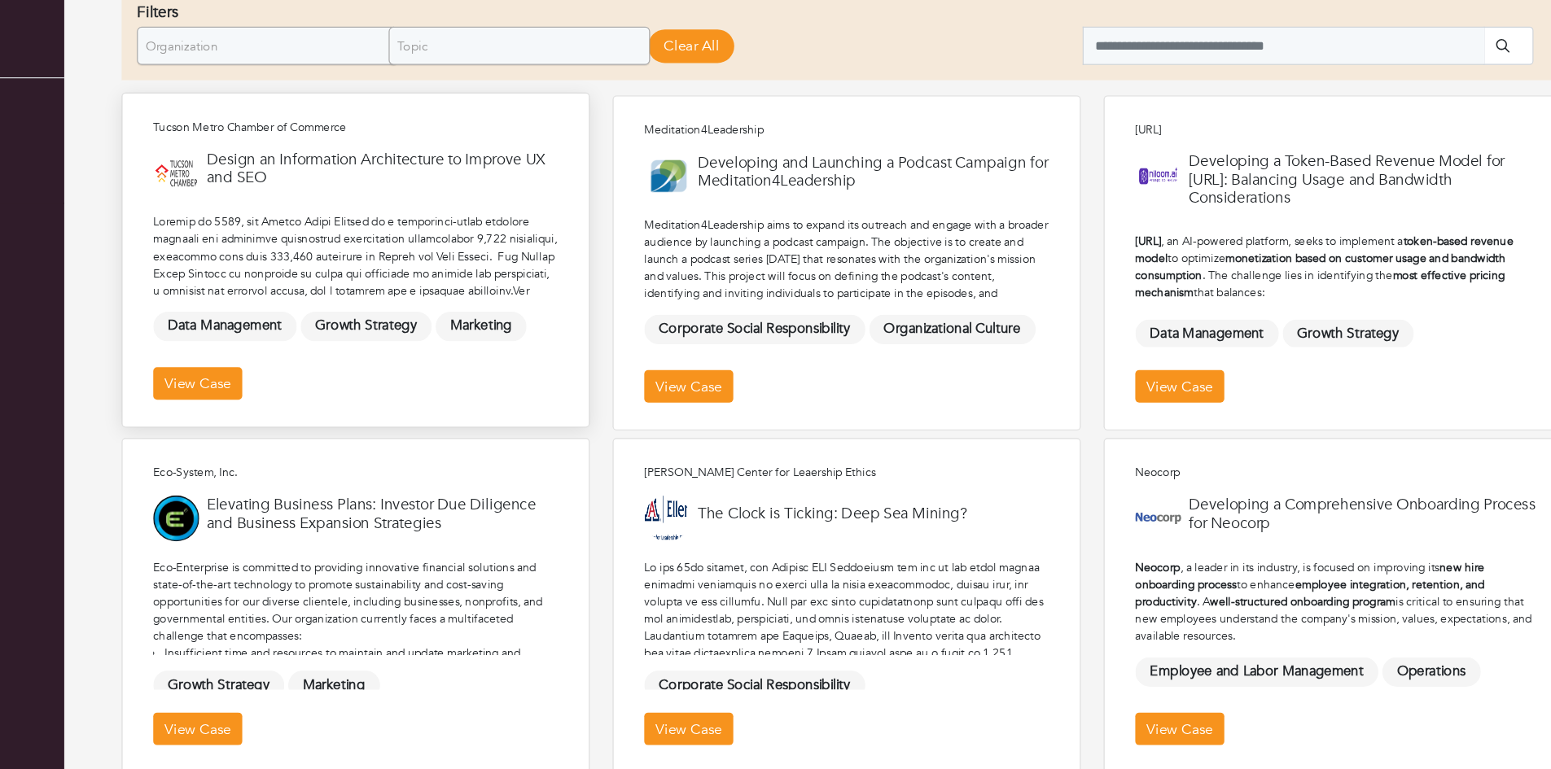
click at [621, 354] on div "Tucson Metro Chamber of Commerce Design an Information Architecture to Improve …" at bounding box center [451, 221] width 398 height 285
click at [721, 318] on link "View Case" at bounding box center [735, 327] width 76 height 28
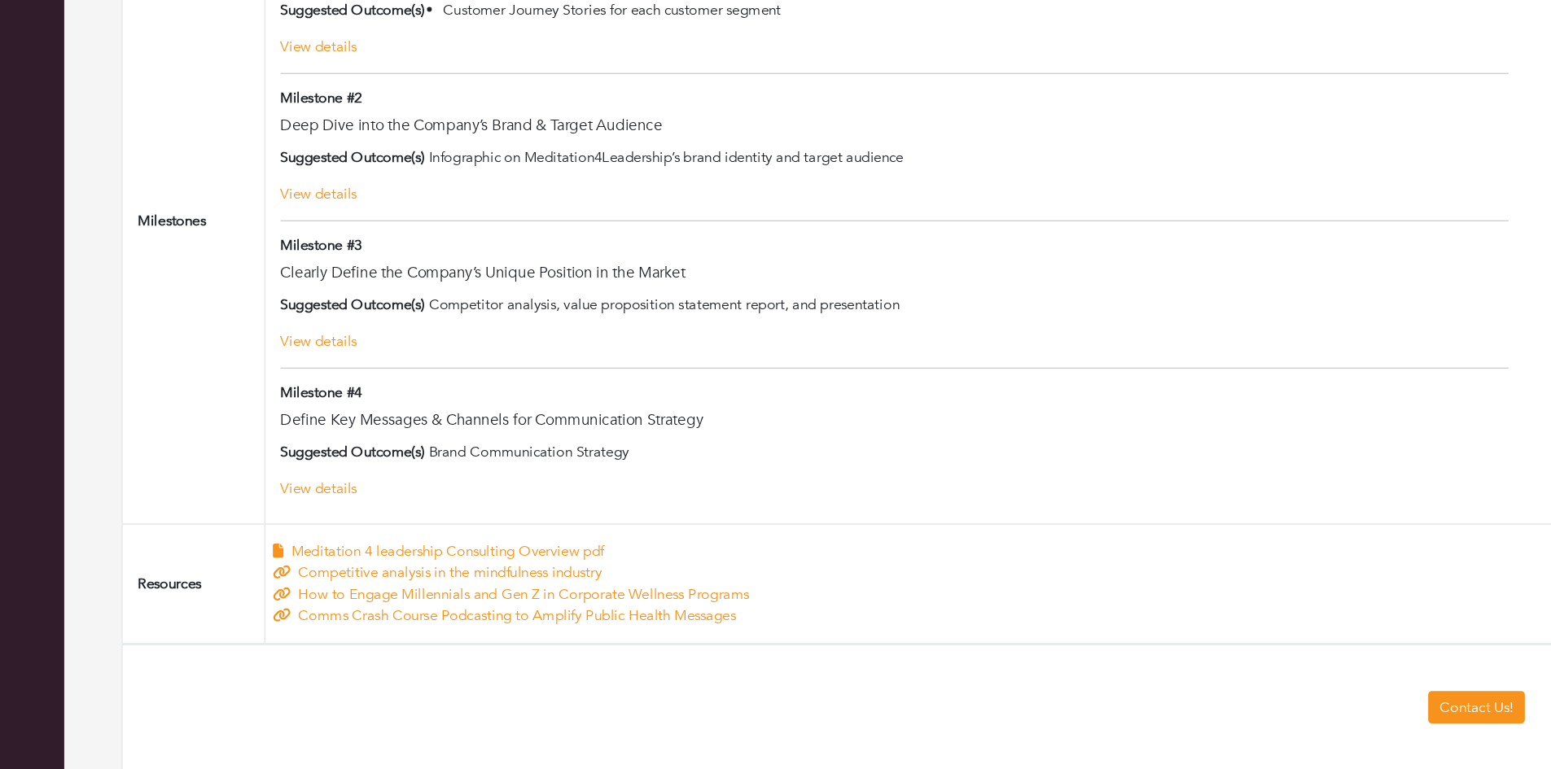
scroll to position [734, 0]
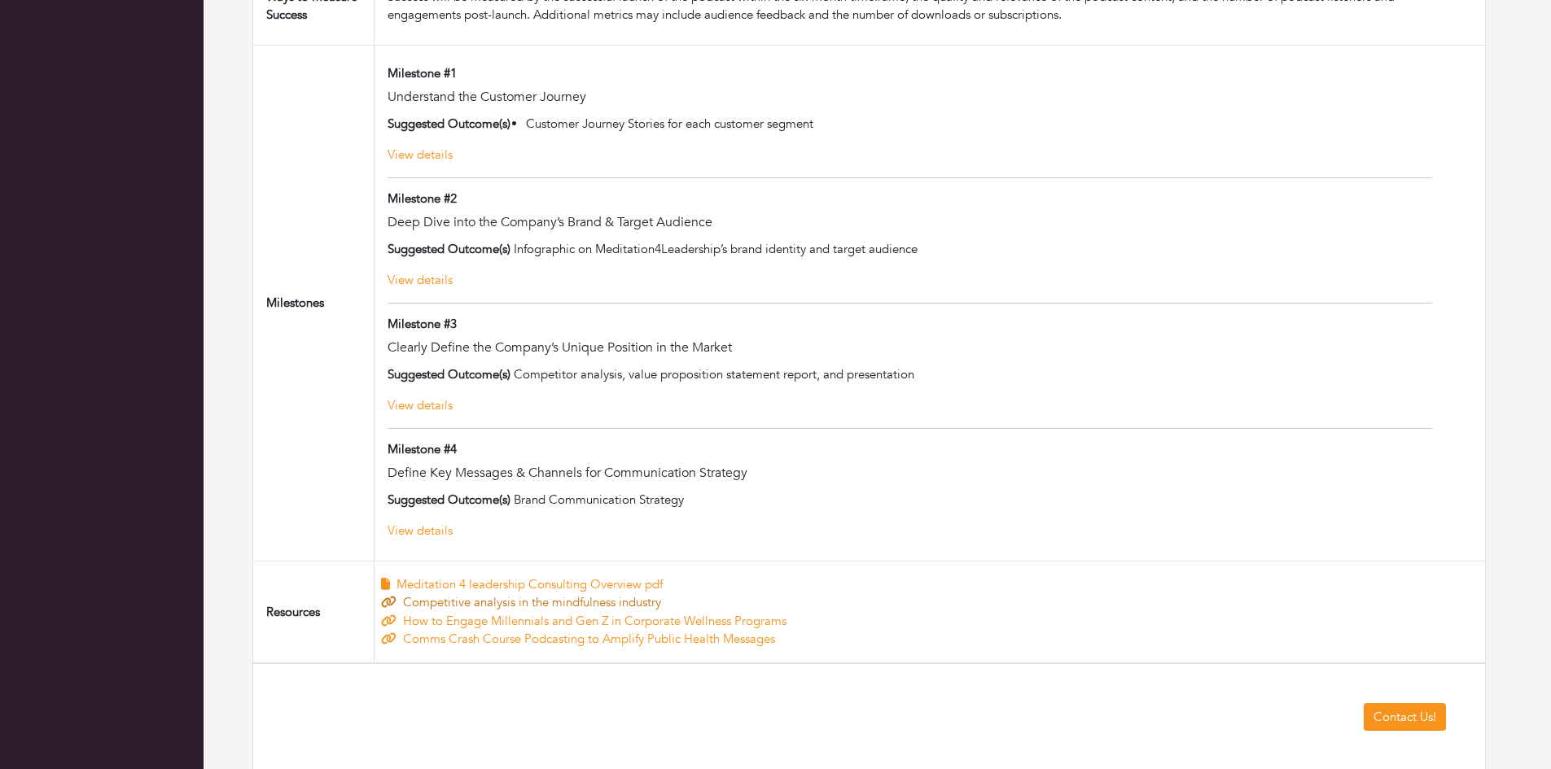
click at [450, 603] on link "Competitive analysis in the mindfulness industry" at bounding box center [521, 602] width 280 height 16
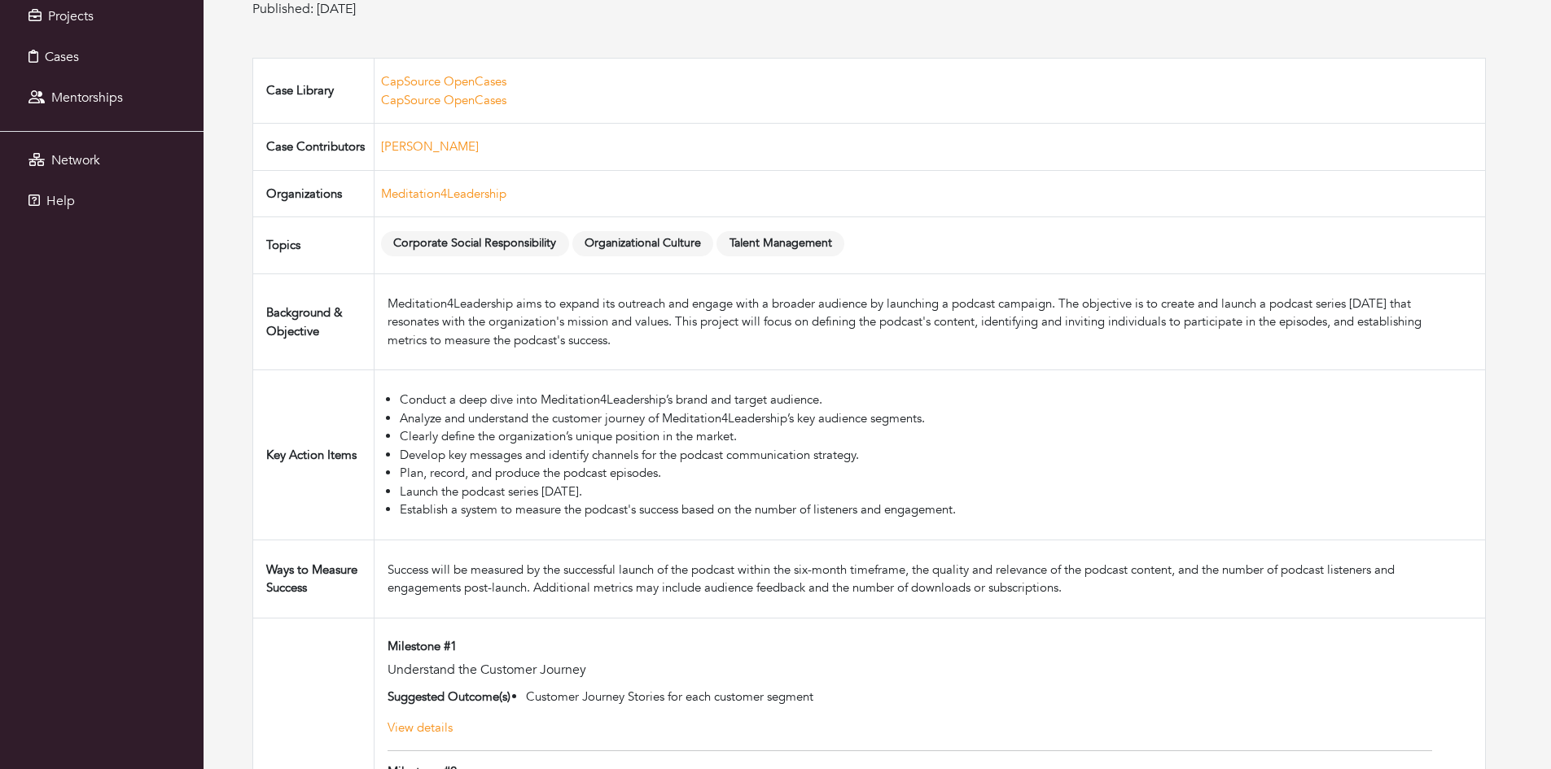
scroll to position [0, 0]
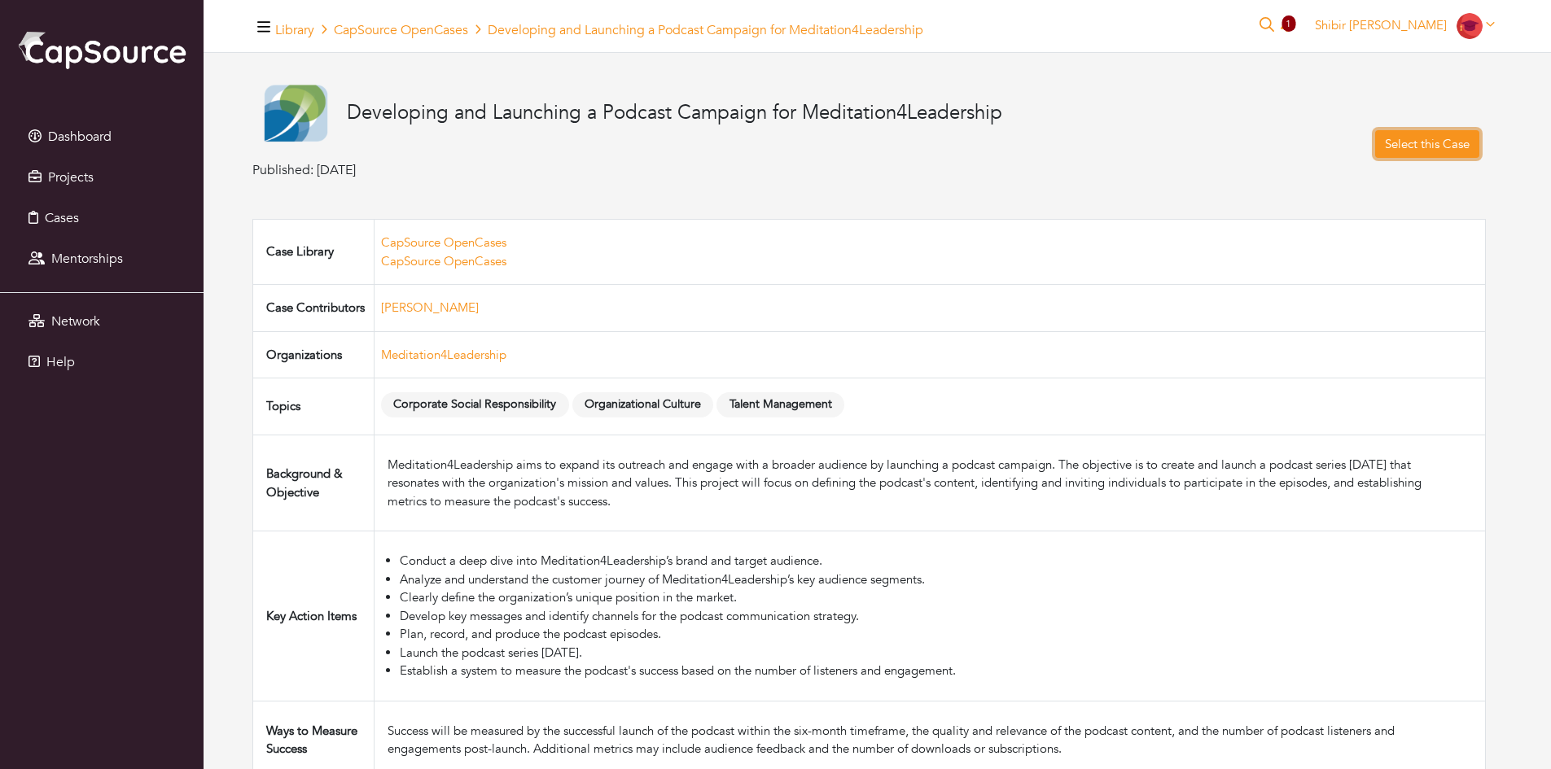
click at [1422, 149] on link "Select this Case" at bounding box center [1427, 144] width 104 height 28
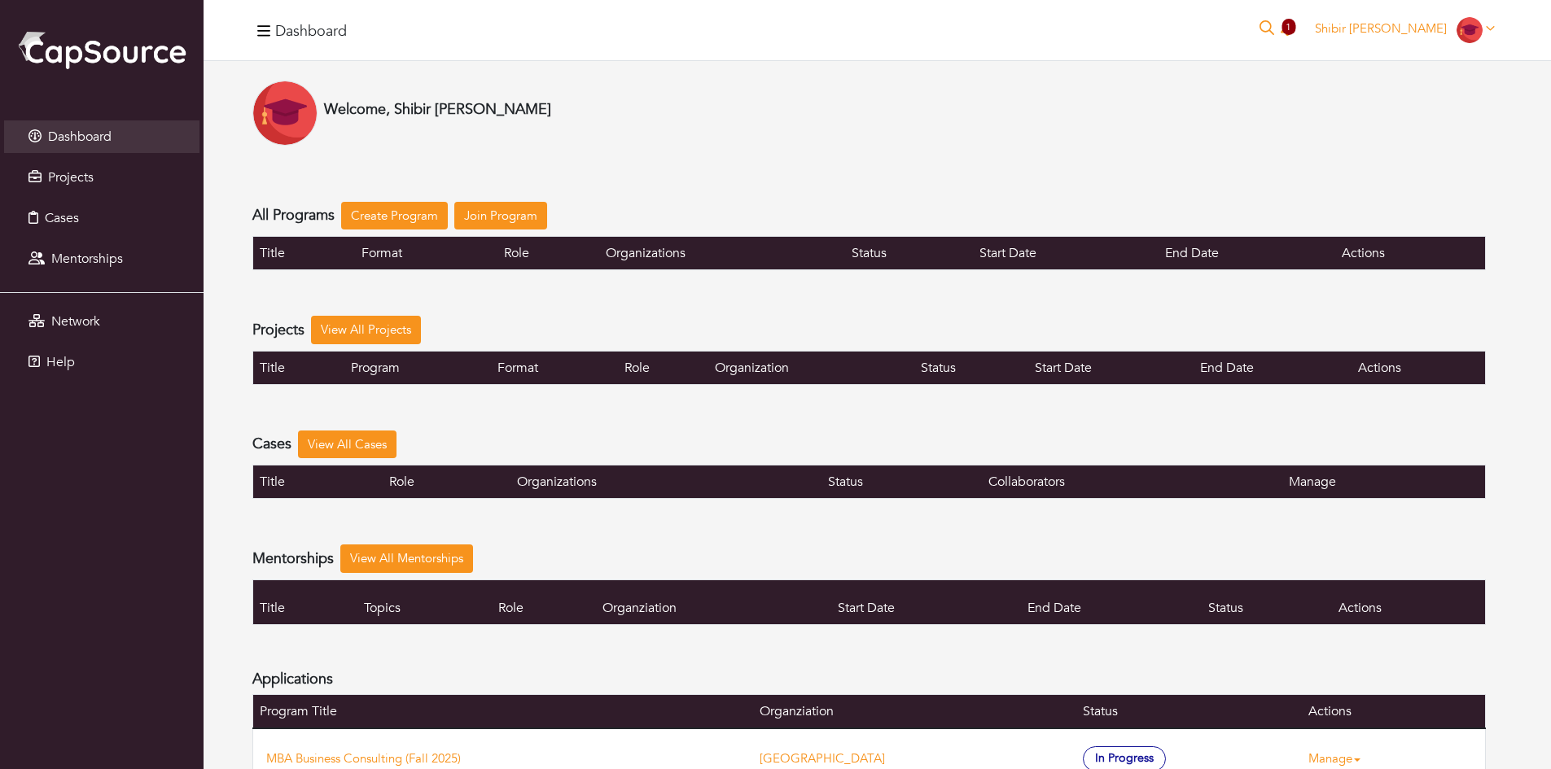
scroll to position [66, 0]
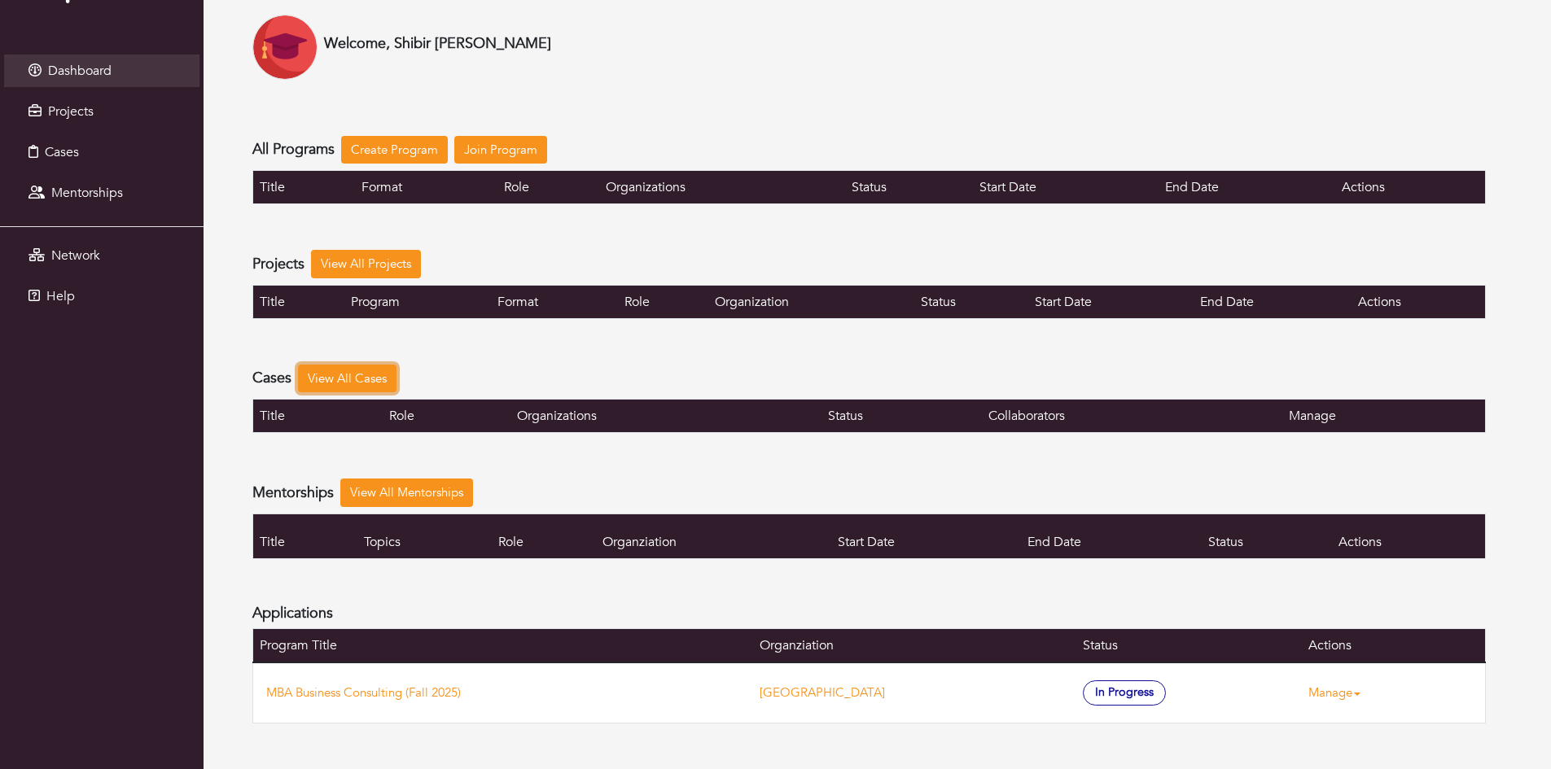
click at [335, 375] on link "View All Cases" at bounding box center [347, 379] width 99 height 28
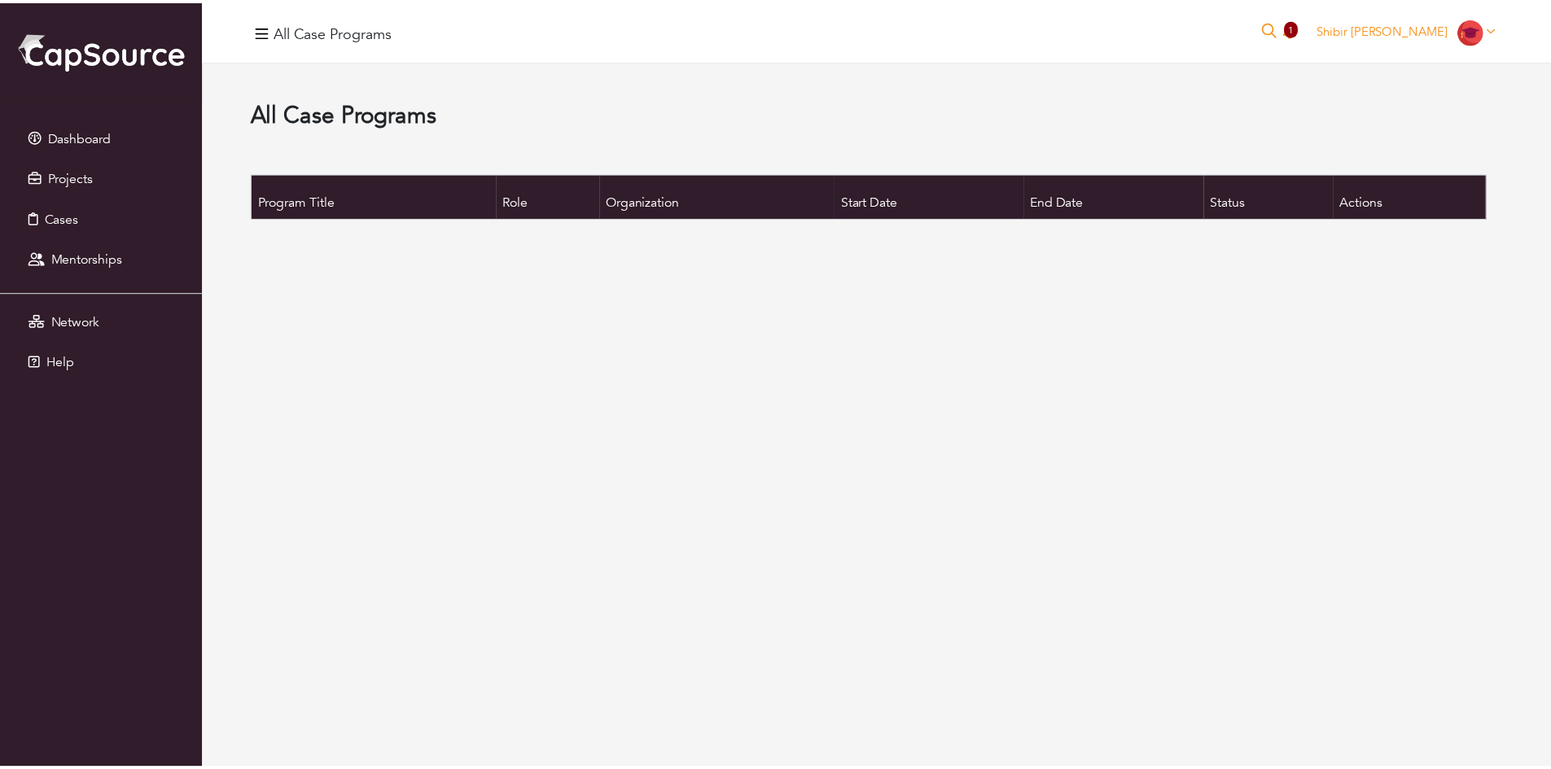
scroll to position [66, 0]
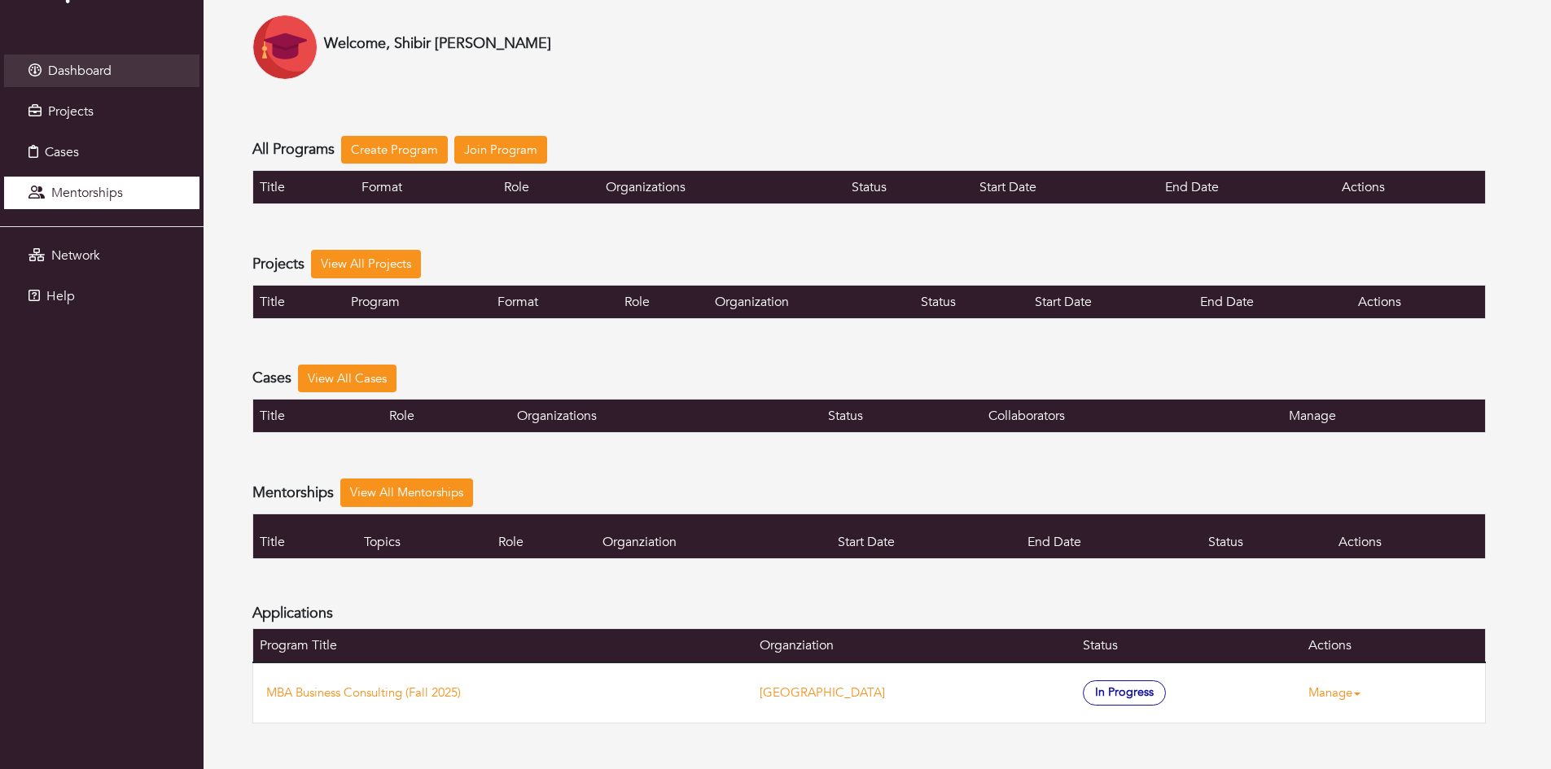
click at [126, 205] on link "Mentorships" at bounding box center [101, 193] width 195 height 33
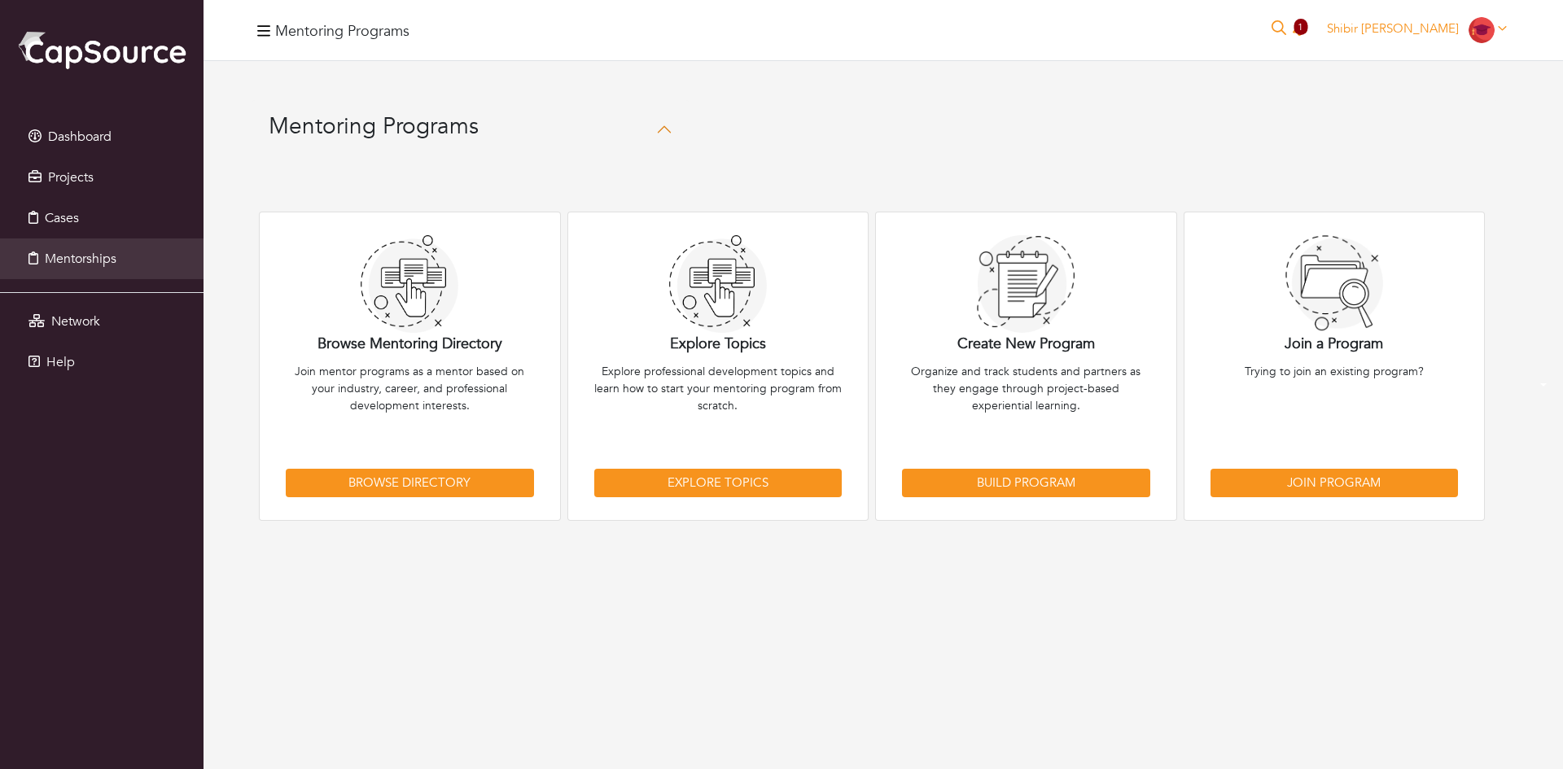
click at [345, 417] on p "Join mentor programs as a mentor based on your industry, career, and profession…" at bounding box center [410, 412] width 248 height 98
click at [664, 480] on link "Explore Topics" at bounding box center [718, 481] width 248 height 28
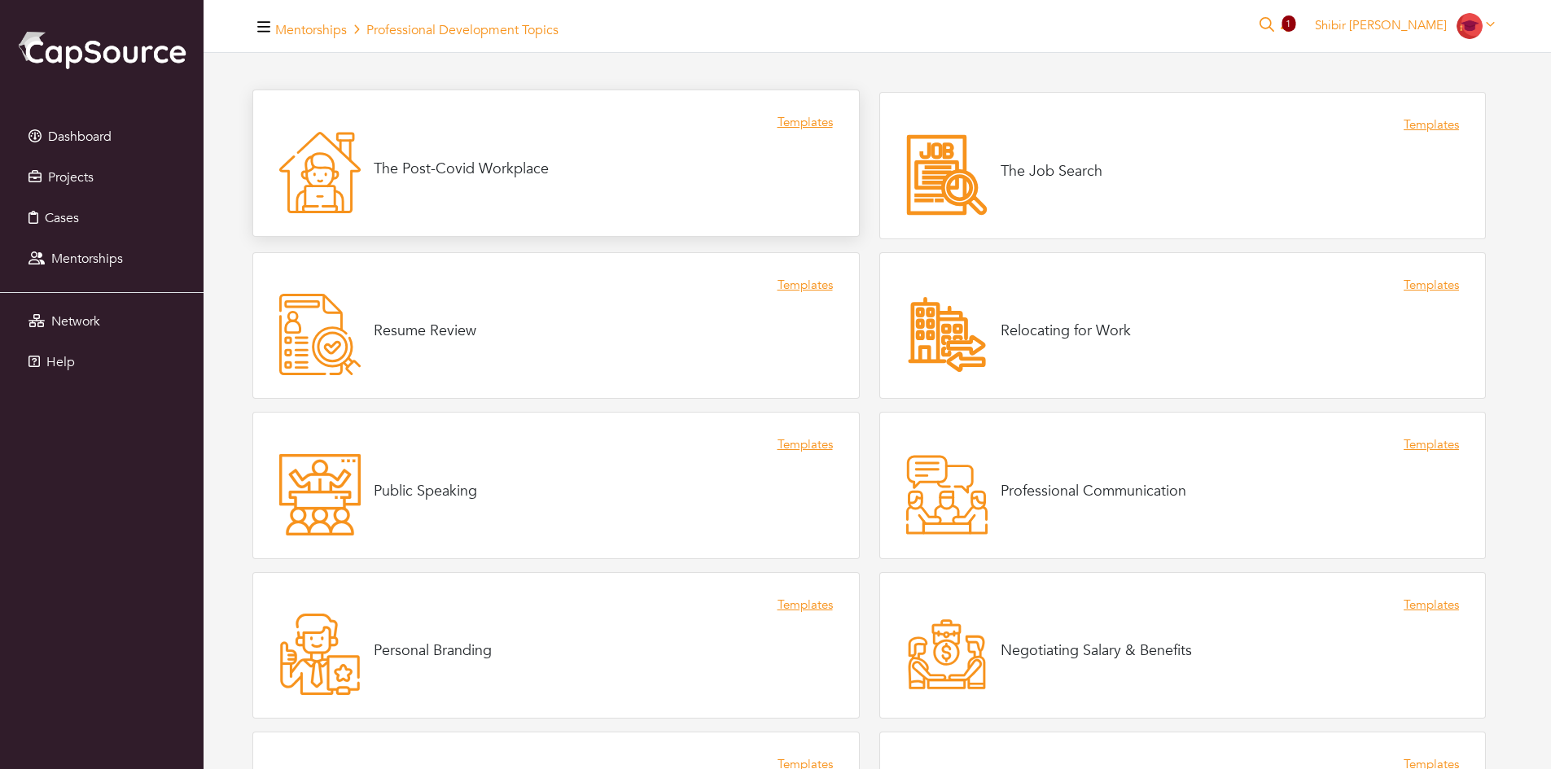
click at [490, 165] on h4 "The Post-Covid Workplace" at bounding box center [461, 169] width 175 height 18
click at [346, 140] on icon at bounding box center [345, 136] width 16 height 7
click at [808, 130] on link "Templates" at bounding box center [805, 122] width 55 height 19
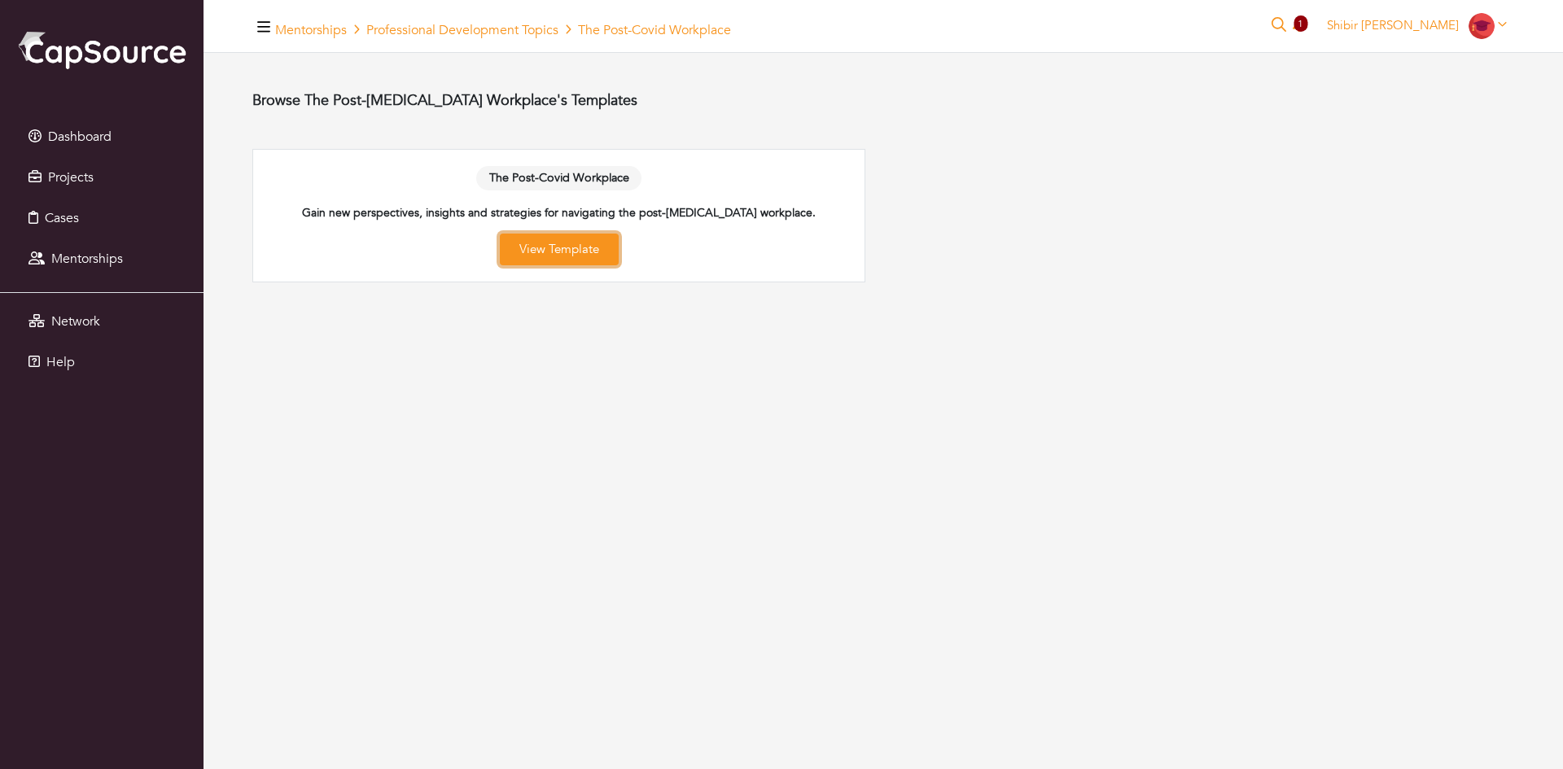
click at [584, 256] on link "View Template" at bounding box center [559, 250] width 119 height 32
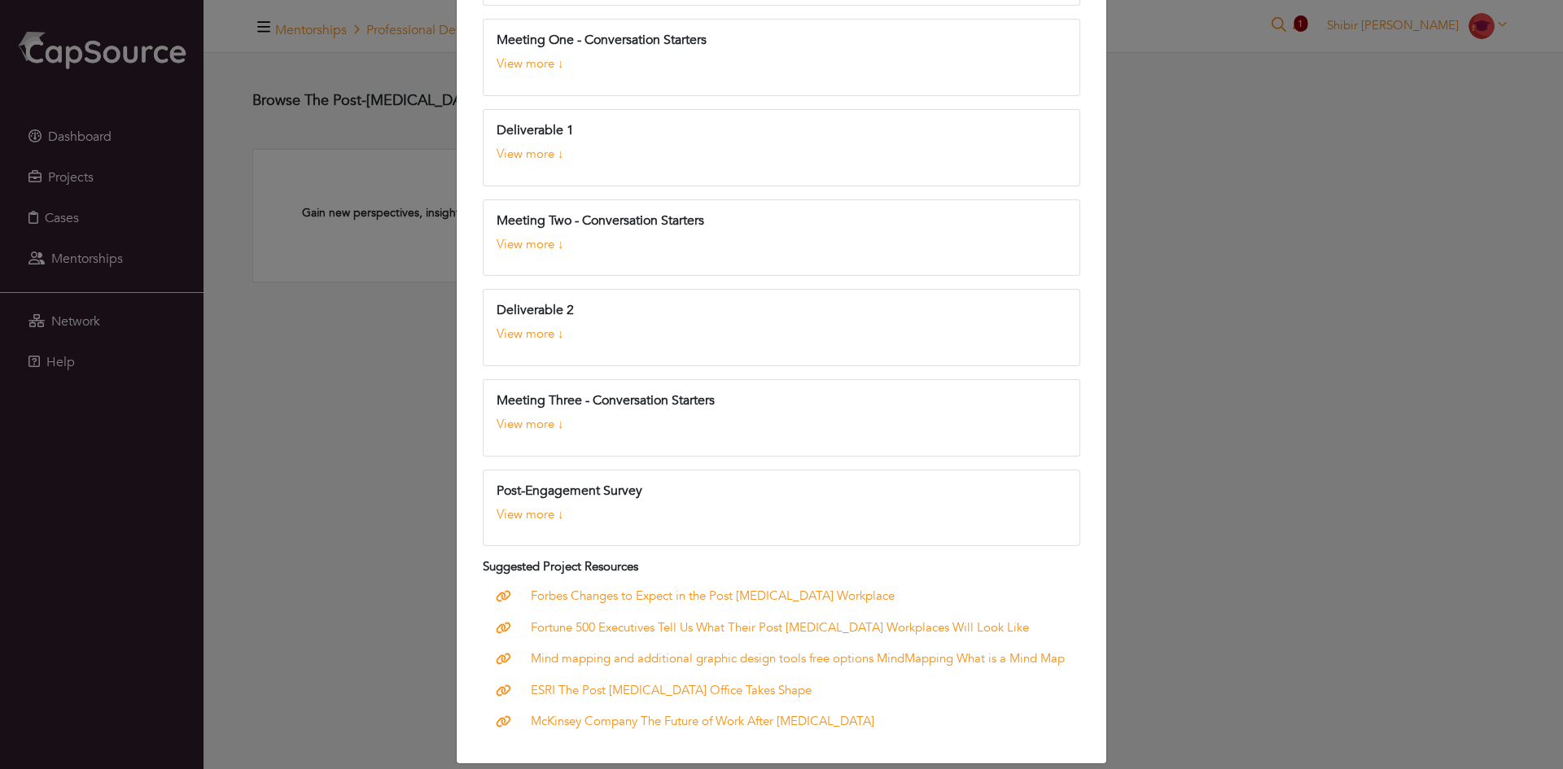
click at [1220, 408] on div "Gain new perspectives, insights and strategies for navigating the post-COVID wo…" at bounding box center [781, 384] width 1563 height 769
